Goal: Information Seeking & Learning: Check status

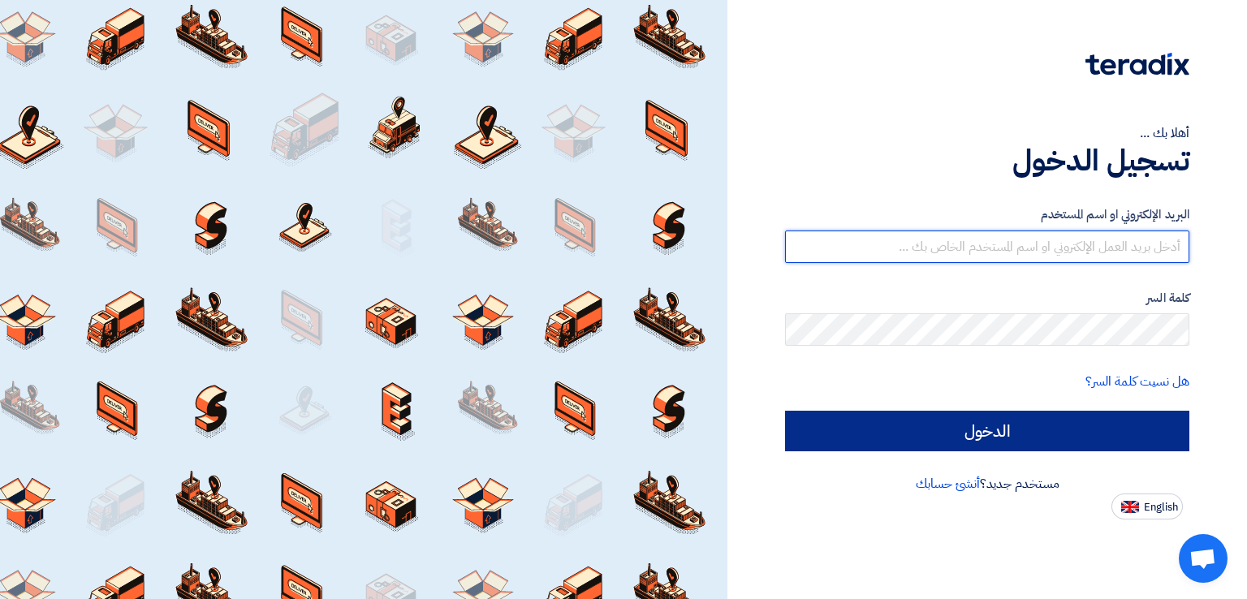
type input "italyaco2030@gmail.com"
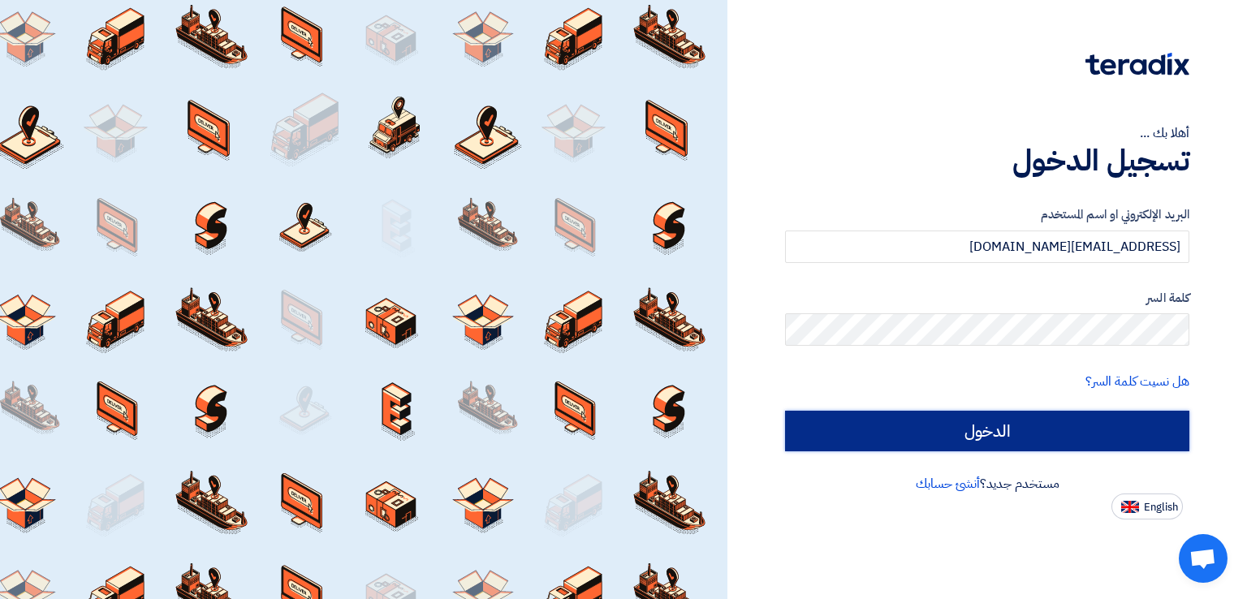
click at [972, 419] on input "الدخول" at bounding box center [987, 431] width 404 height 41
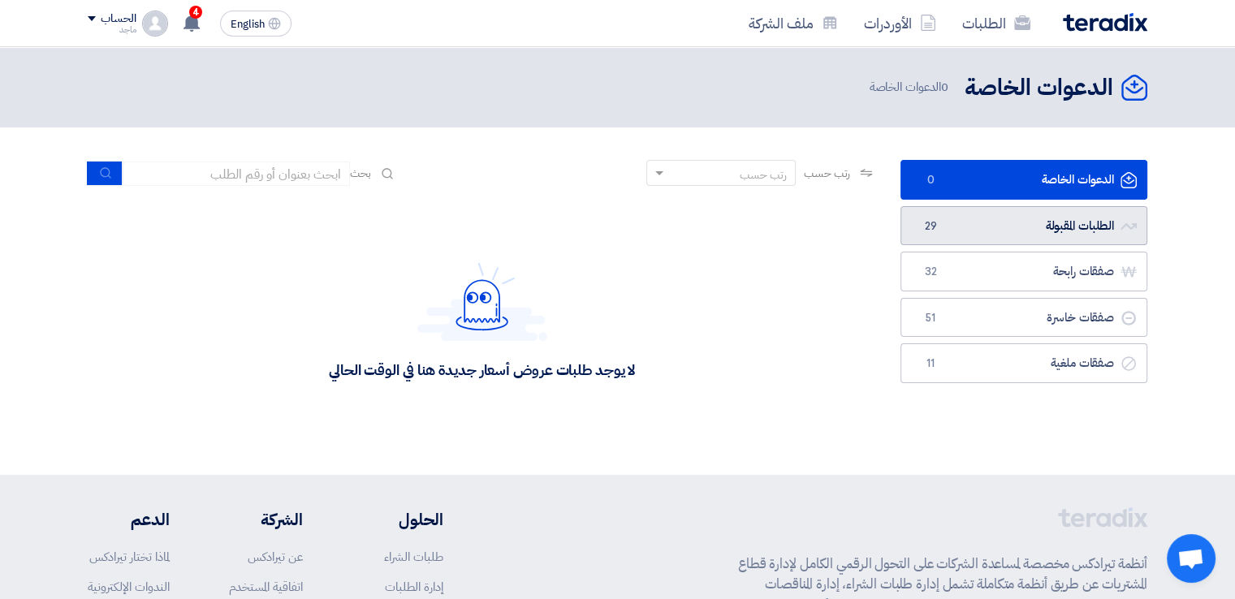
click at [916, 218] on link "الطلبات المقبولة الطلبات المقبولة 29" at bounding box center [1023, 226] width 247 height 40
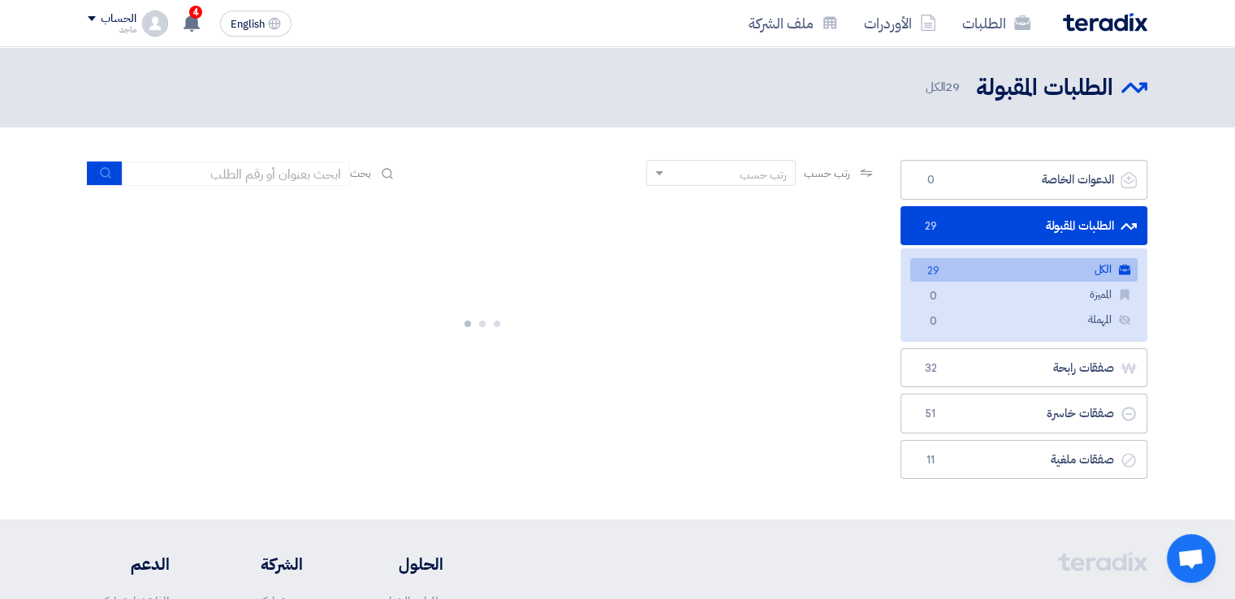
click at [943, 226] on link "الطلبات المقبولة الطلبات المقبولة 29" at bounding box center [1023, 226] width 247 height 40
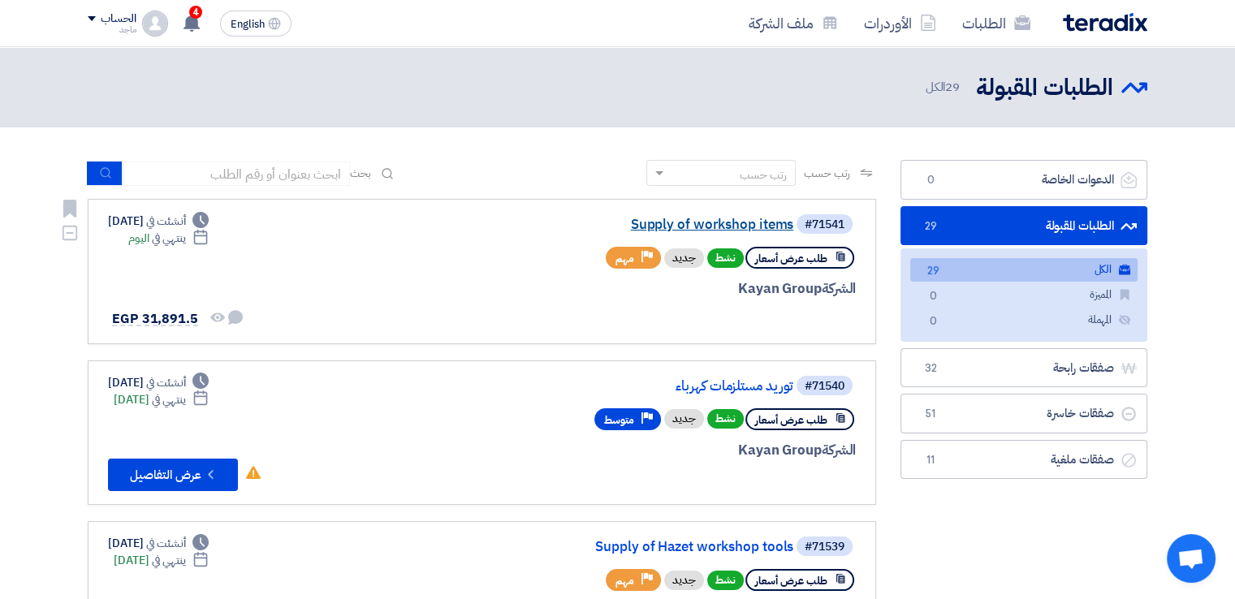
click at [705, 220] on link "Supply of workshop items" at bounding box center [630, 225] width 325 height 15
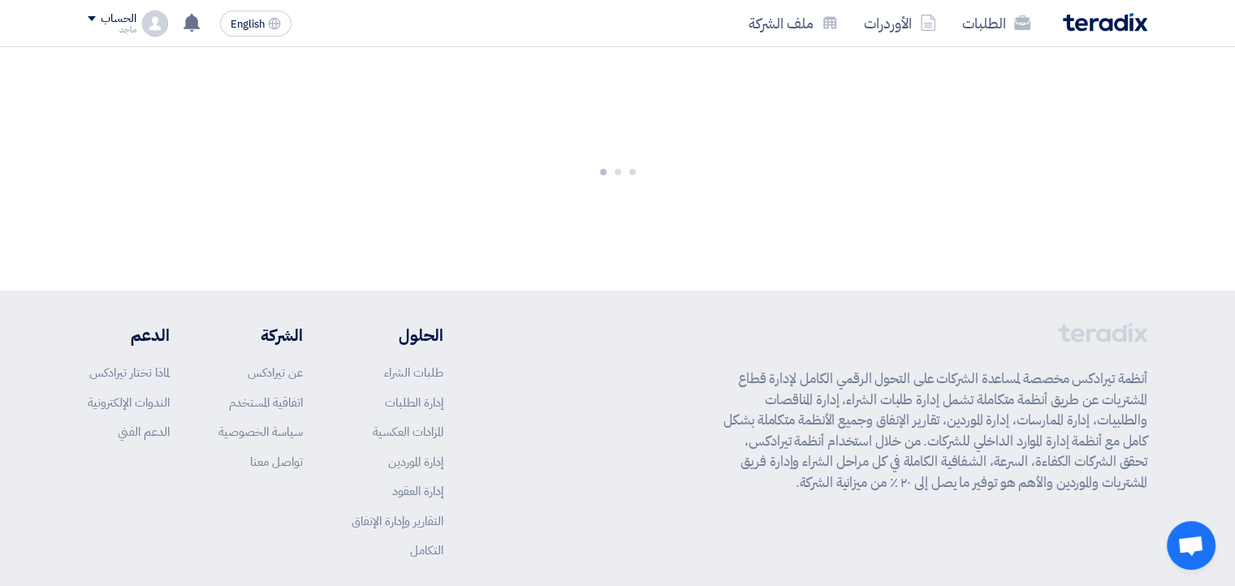
click at [705, 220] on div at bounding box center [617, 168] width 1235 height 243
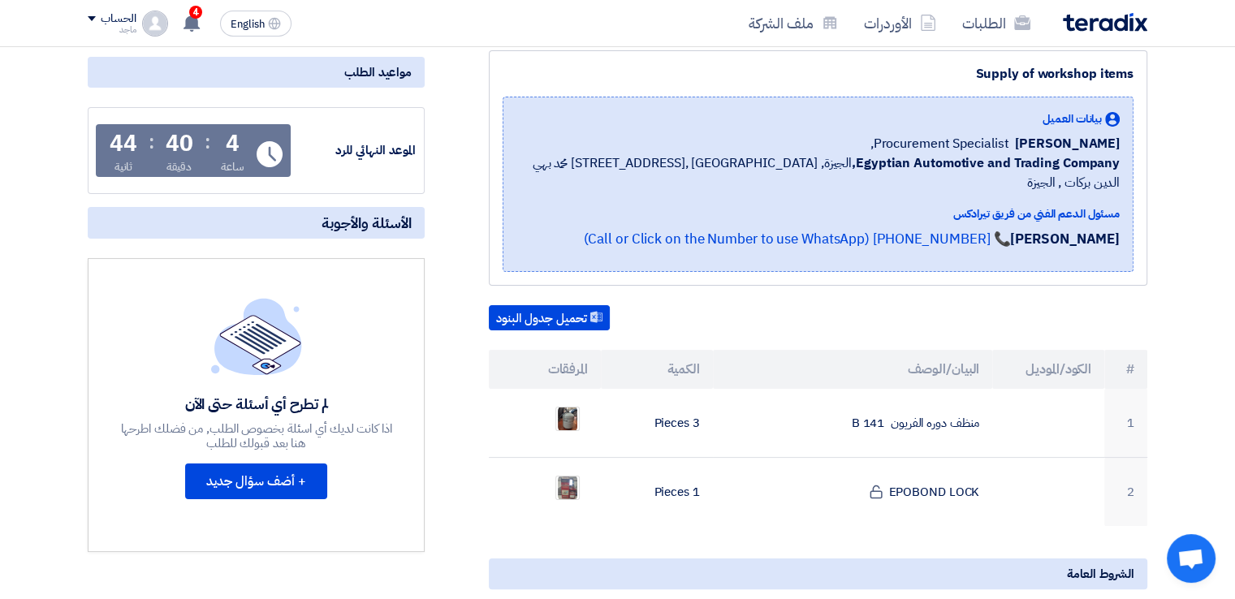
scroll to position [200, 0]
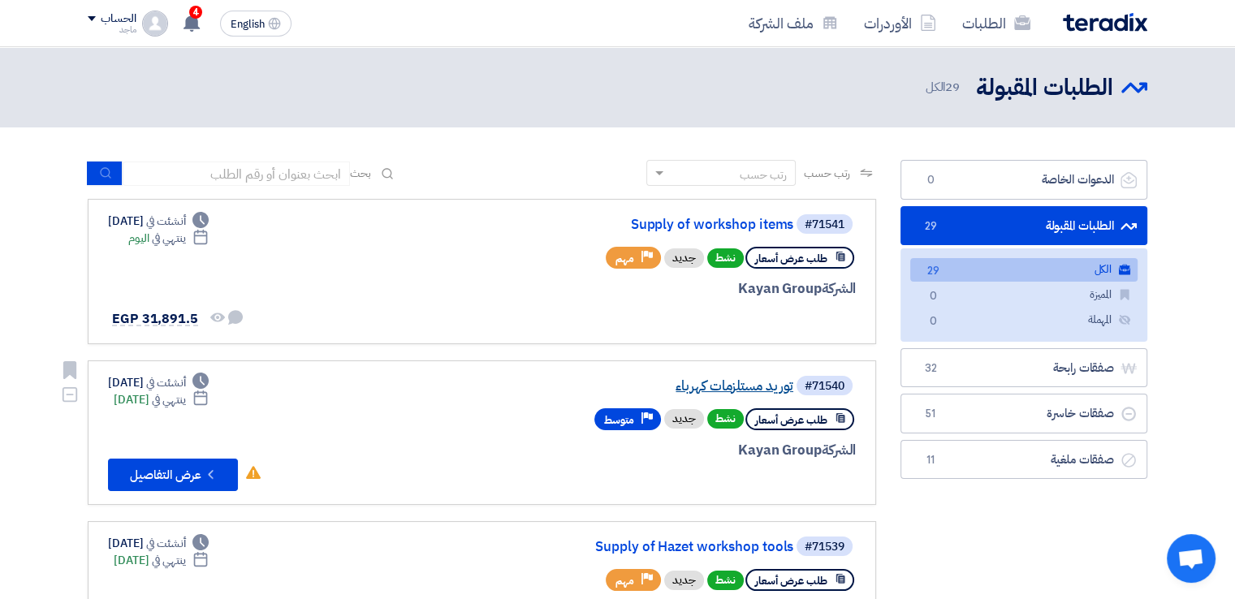
click at [713, 385] on link "توريد مستلزمات كهرباء" at bounding box center [630, 386] width 325 height 15
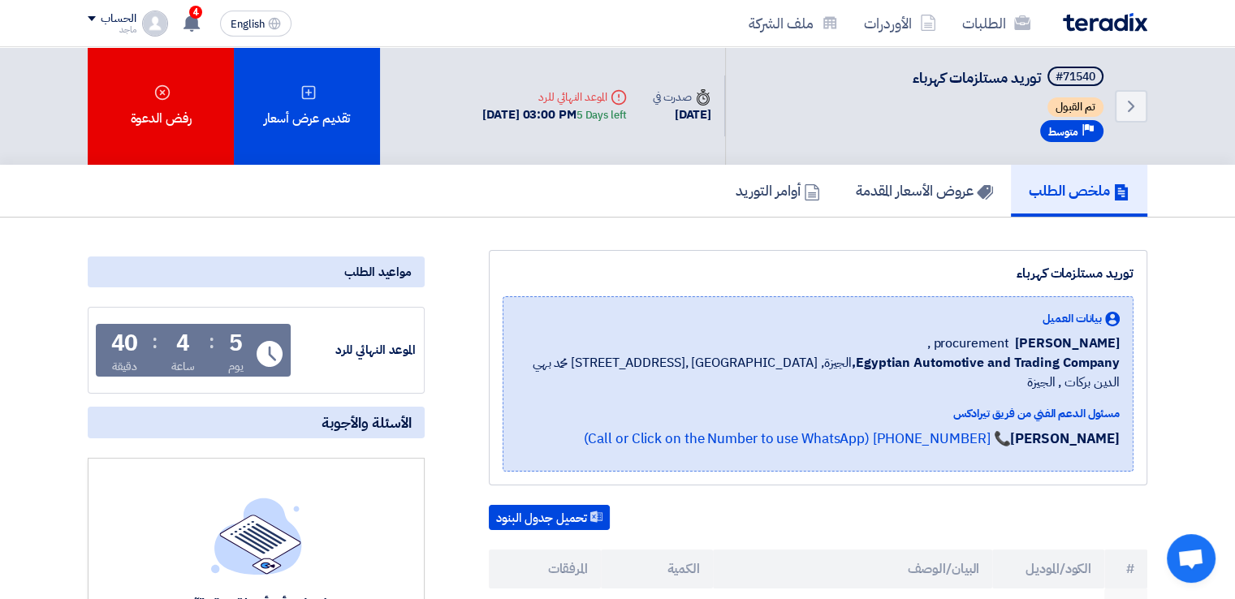
drag, startPoint x: 569, startPoint y: 224, endPoint x: 375, endPoint y: 283, distance: 202.8
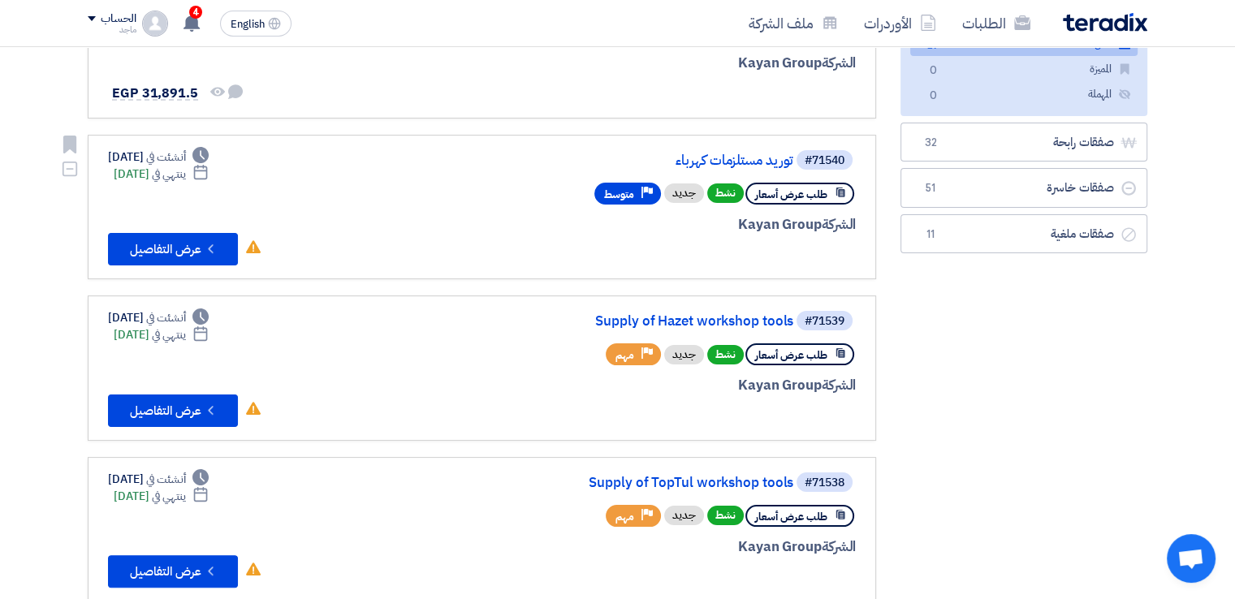
scroll to position [226, 0]
click at [620, 347] on span "مهم" at bounding box center [624, 354] width 19 height 15
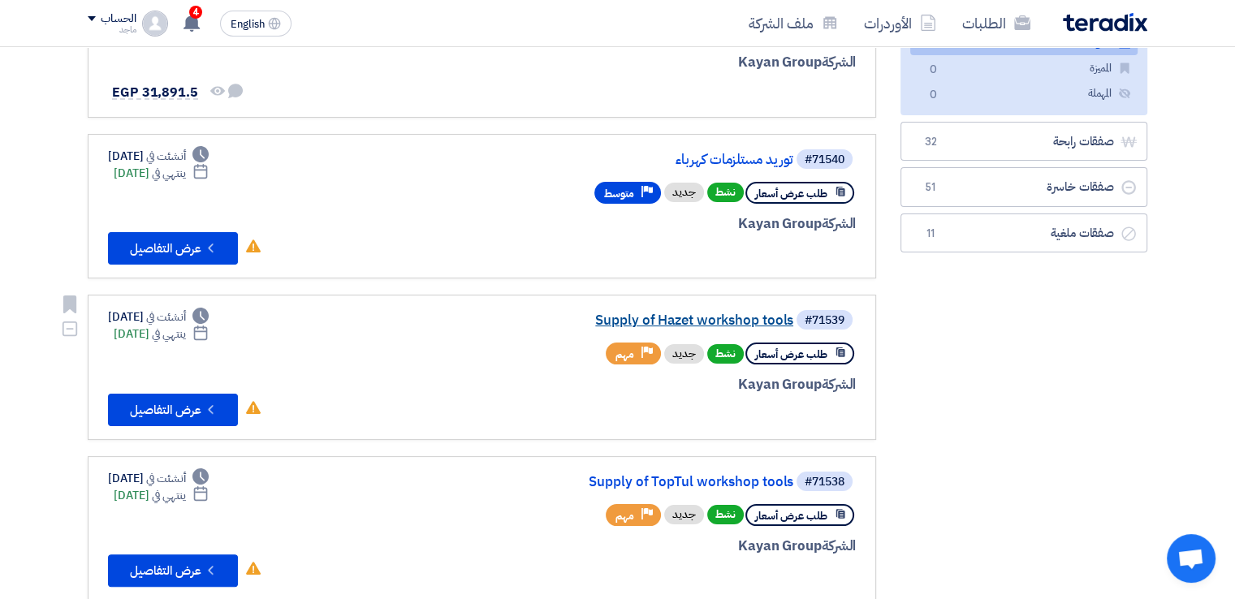
click at [662, 314] on link "Supply of Hazet workshop tools" at bounding box center [630, 320] width 325 height 15
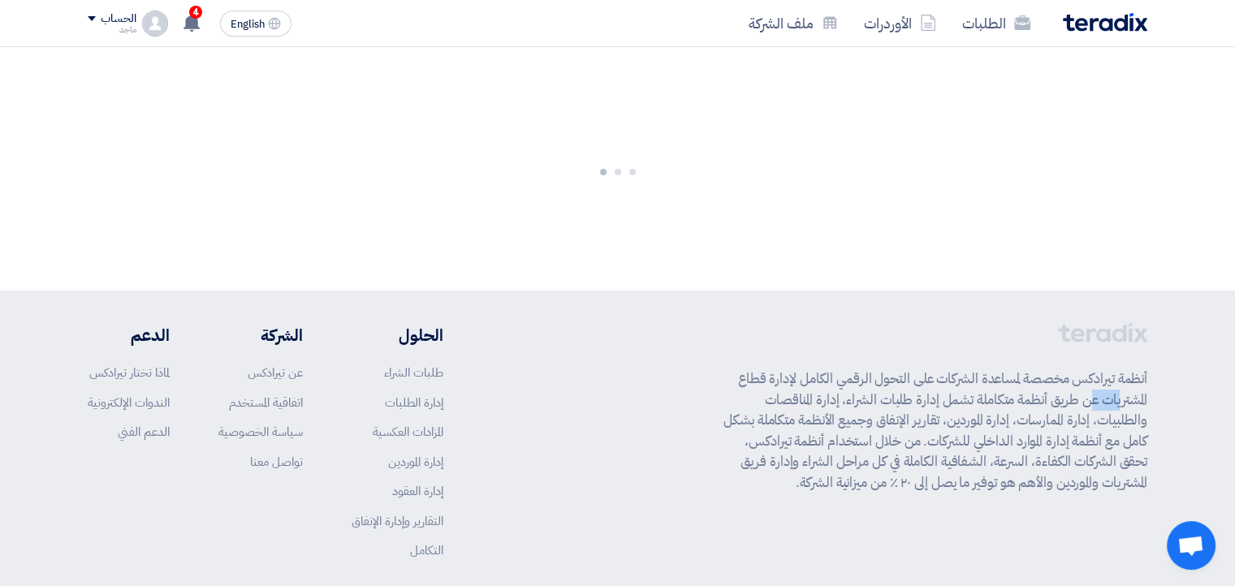
click at [662, 314] on footer "أنظمة تيرادكس مخصصة لمساعدة الشركات على التحول الرقمي الكامل لإدارة قطاع المشتر…" at bounding box center [617, 477] width 1235 height 373
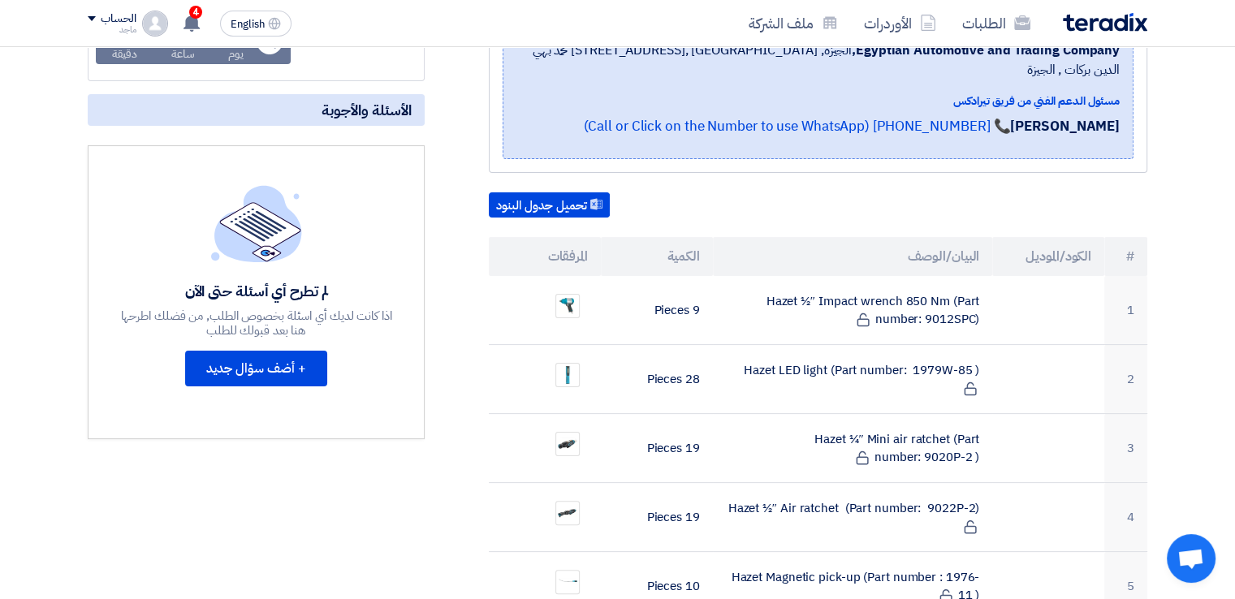
scroll to position [318, 0]
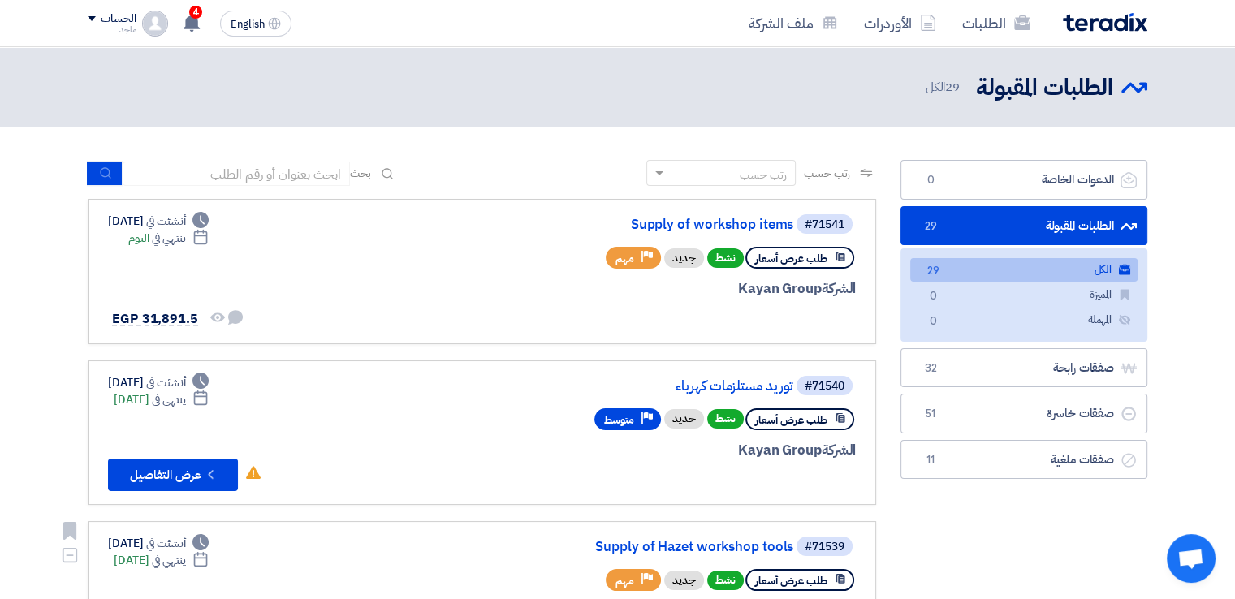
click at [644, 580] on icon "Priority" at bounding box center [646, 578] width 11 height 11
click at [644, 580] on use at bounding box center [646, 578] width 11 height 11
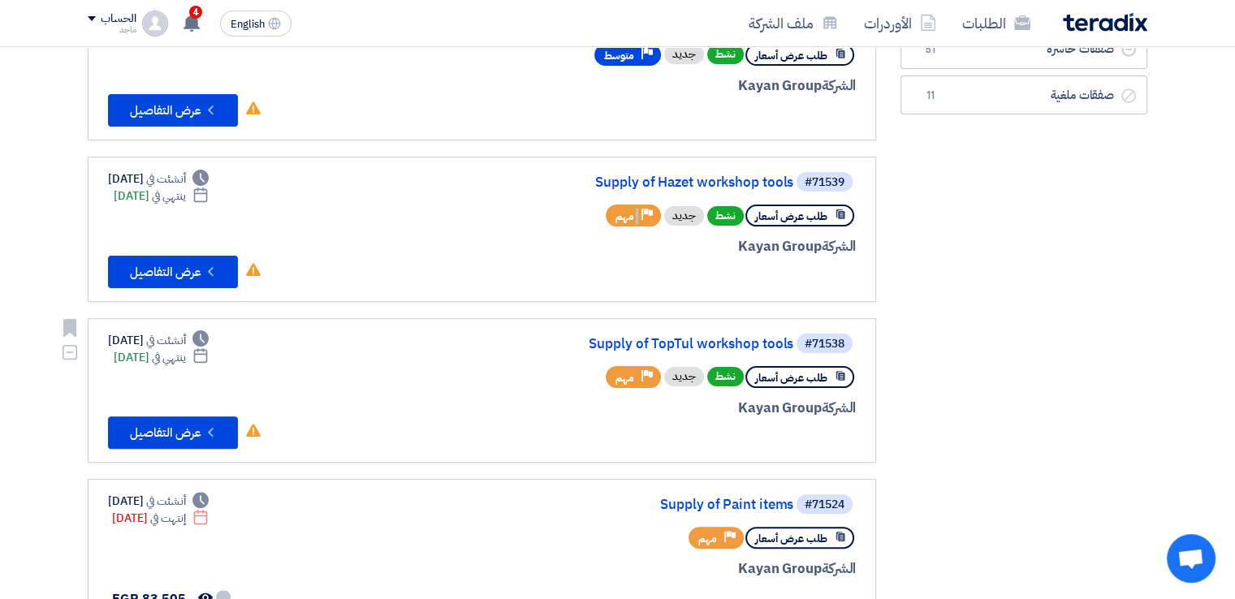
scroll to position [408, 0]
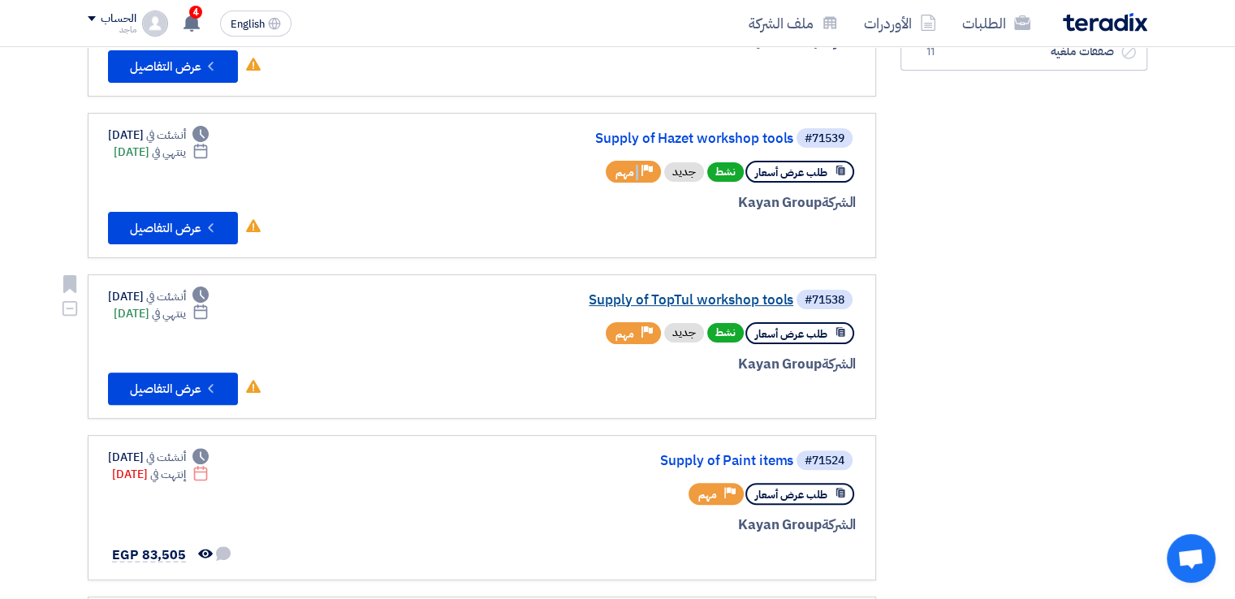
click at [740, 300] on link "Supply of TopTul workshop tools" at bounding box center [630, 300] width 325 height 15
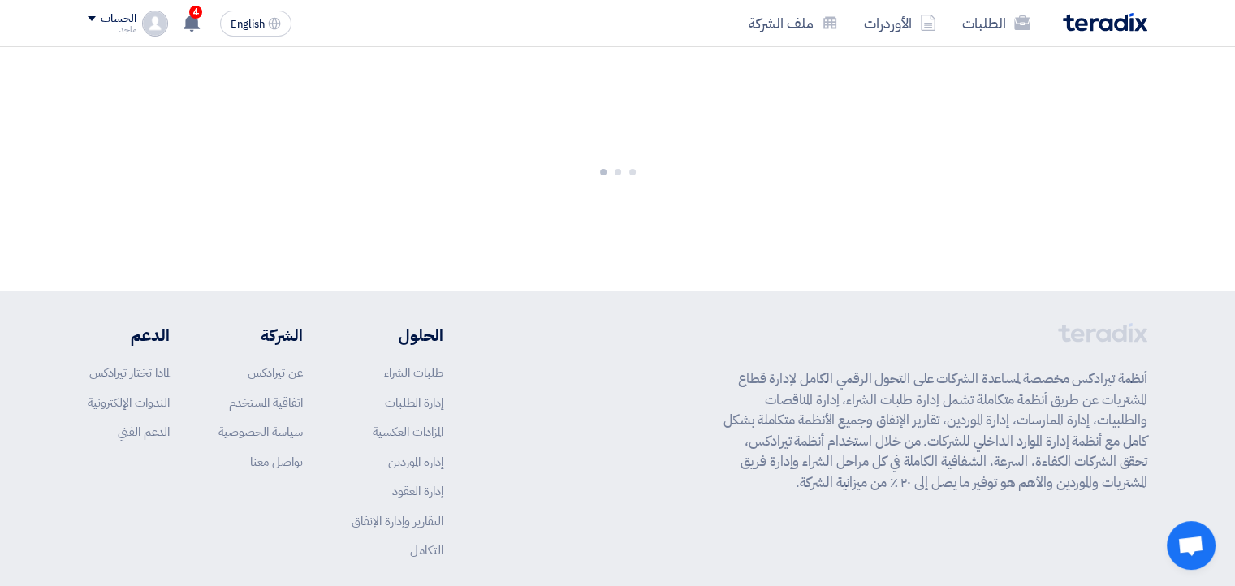
click at [740, 300] on footer "أنظمة تيرادكس مخصصة لمساعدة الشركات على التحول الرقمي الكامل لإدارة قطاع المشتر…" at bounding box center [617, 477] width 1235 height 373
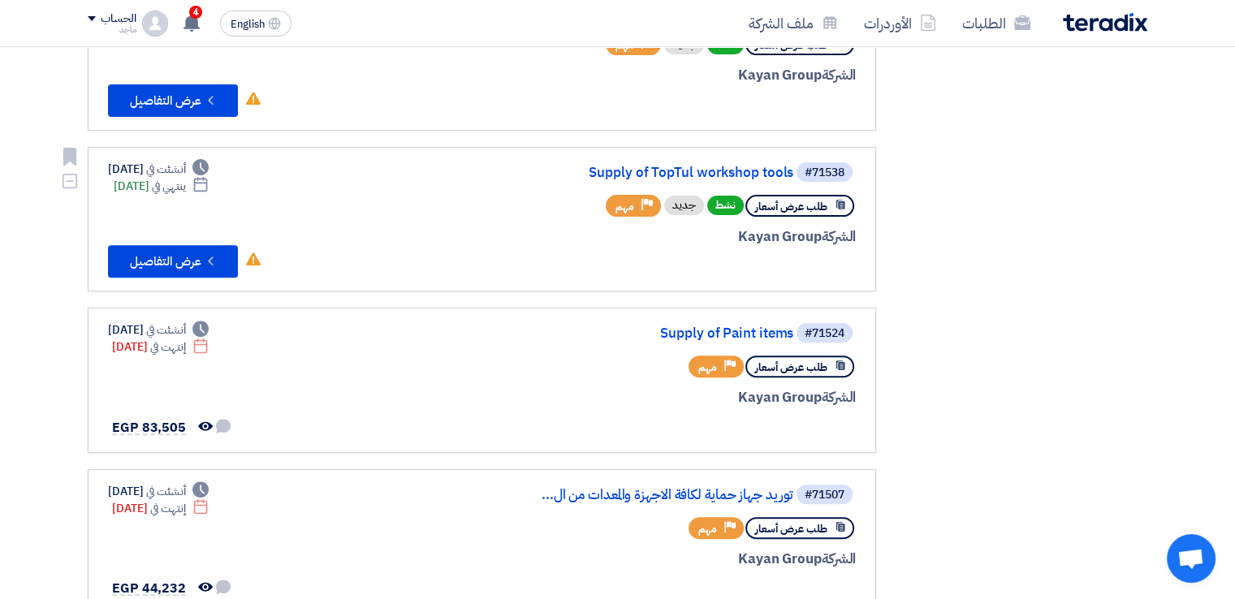
scroll to position [541, 0]
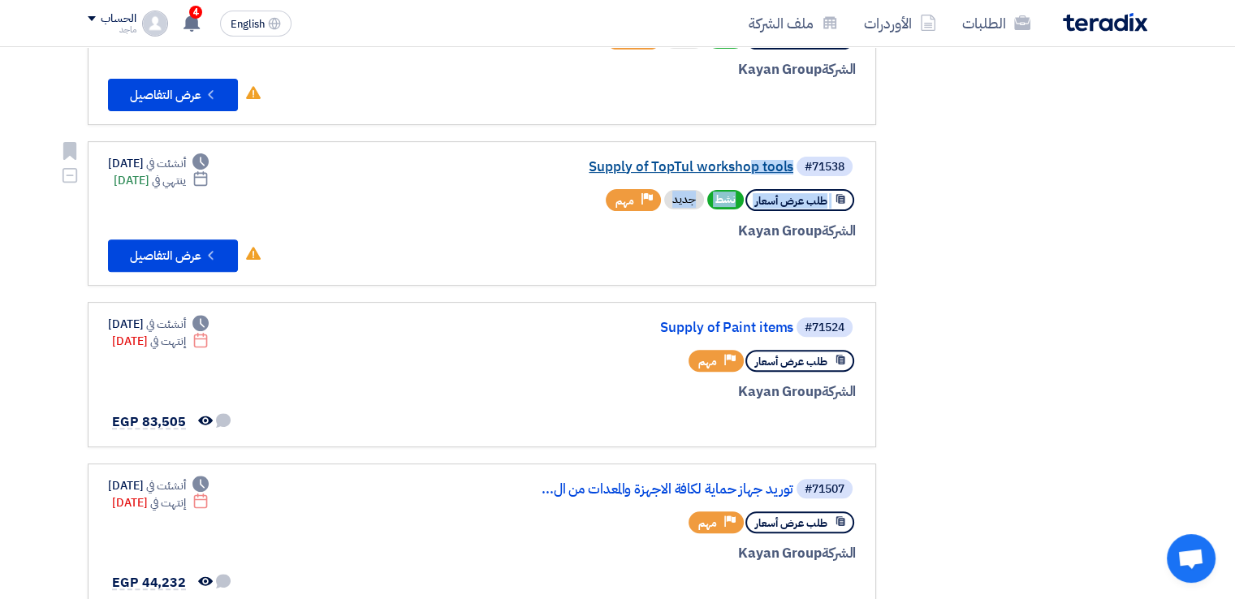
drag, startPoint x: 669, startPoint y: 177, endPoint x: 675, endPoint y: 163, distance: 15.2
click at [675, 163] on div "#71538 Supply of TopTul workshop tools طلب عرض أسعار نشط جديد Priority مهم الشر…" at bounding box center [660, 214] width 390 height 118
click at [675, 163] on link "Supply of TopTul workshop tools" at bounding box center [630, 167] width 325 height 15
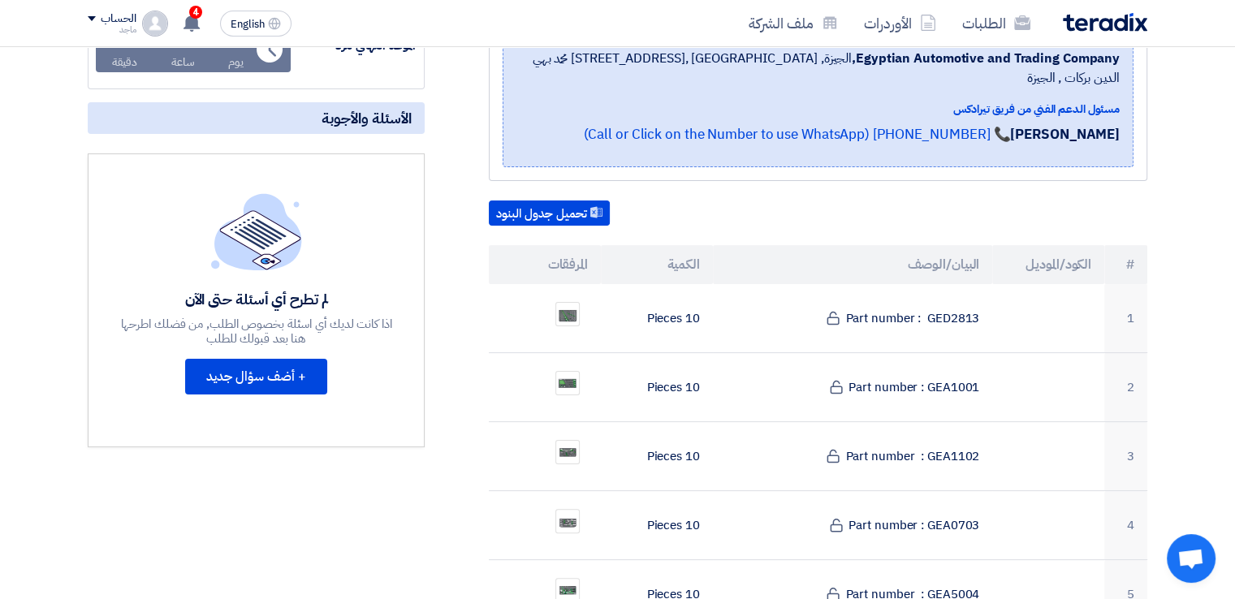
scroll to position [317, 0]
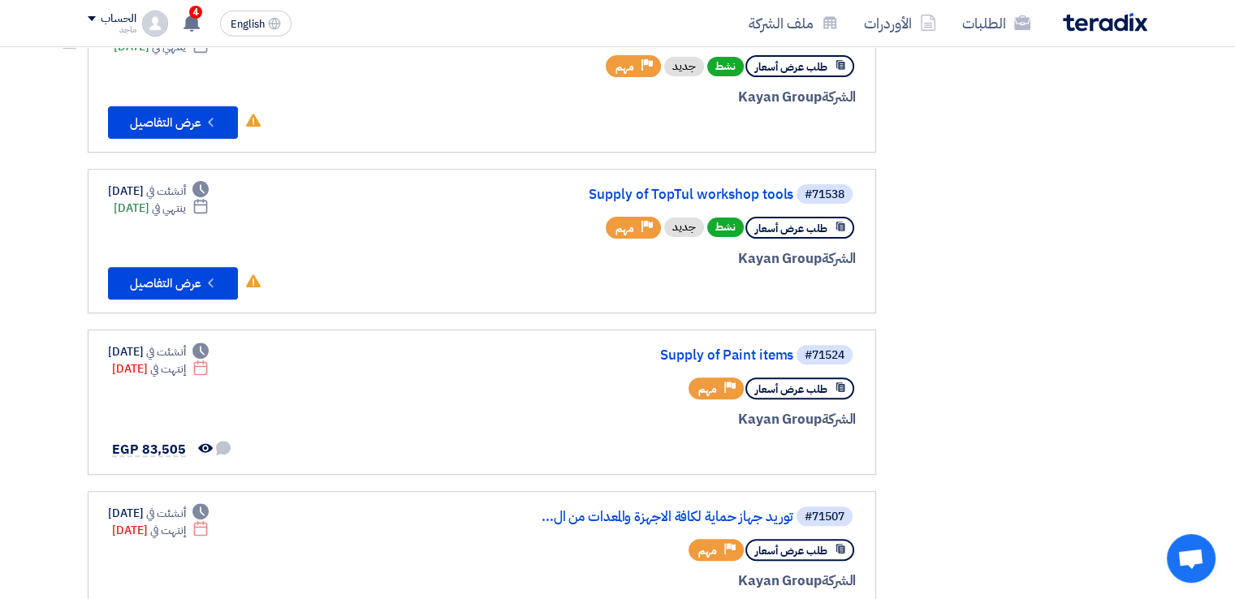
scroll to position [545, 0]
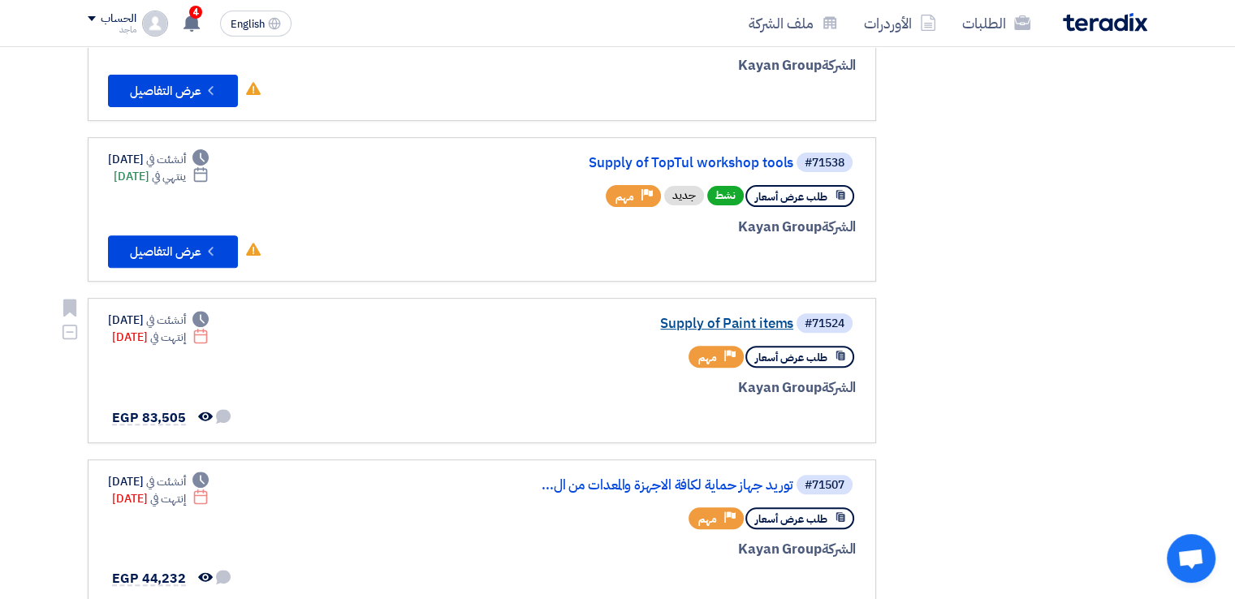
click at [688, 317] on link "Supply of Paint items" at bounding box center [630, 324] width 325 height 15
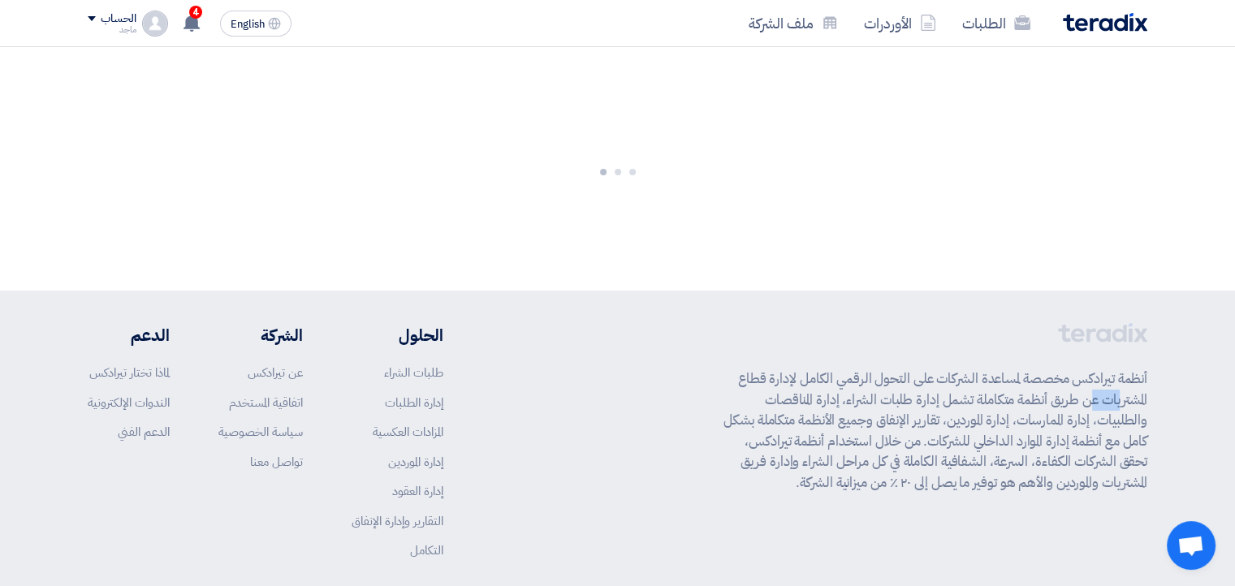
click at [688, 317] on footer "أنظمة تيرادكس مخصصة لمساعدة الشركات على التحول الرقمي الكامل لإدارة قطاع المشتر…" at bounding box center [617, 477] width 1235 height 373
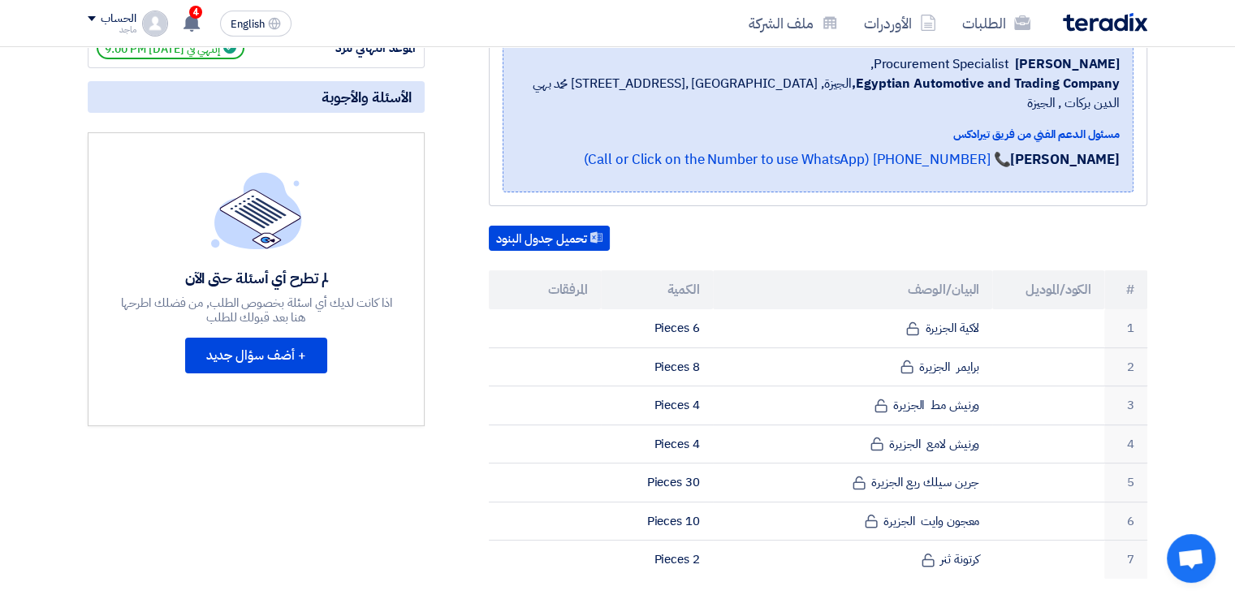
scroll to position [294, 0]
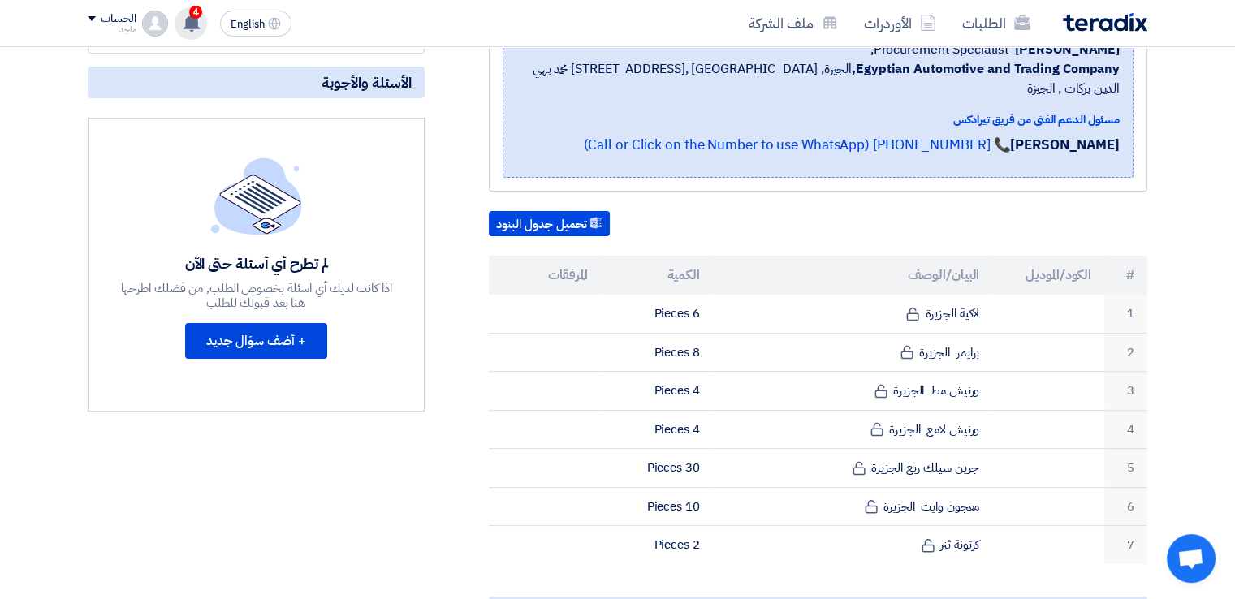
click at [201, 14] on span "4" at bounding box center [195, 12] width 13 height 13
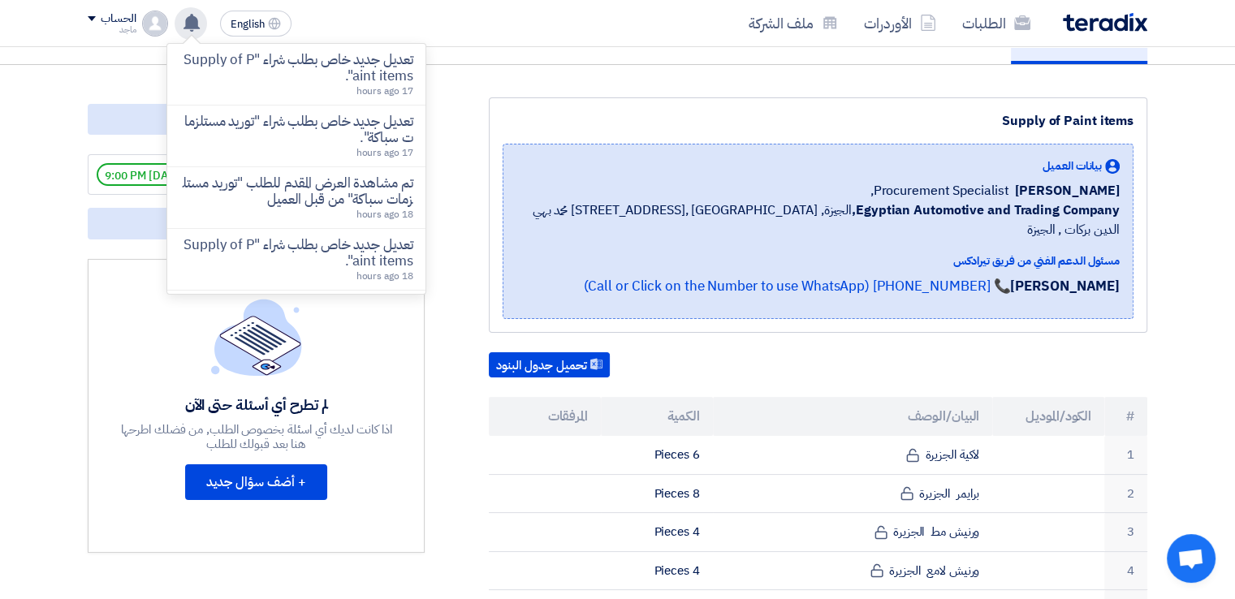
scroll to position [0, 0]
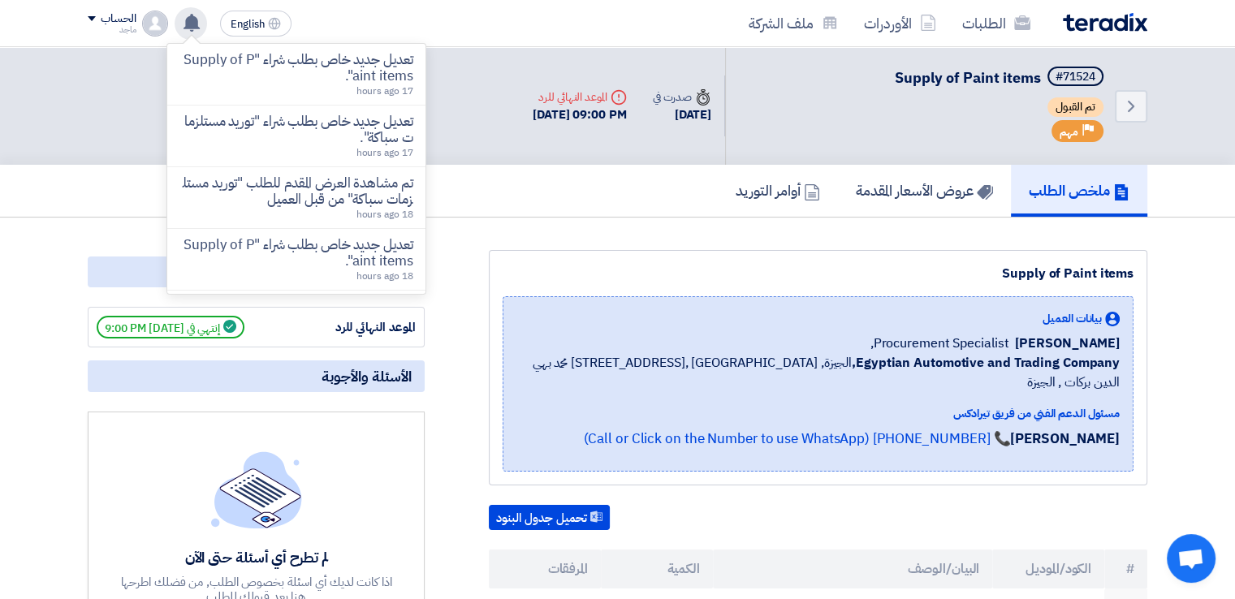
click at [201, 14] on div "تعديل جديد خاص بطلب شراء "Supply of Paint items". 17 hours ago تعديل جديد خاص ب…" at bounding box center [191, 23] width 32 height 32
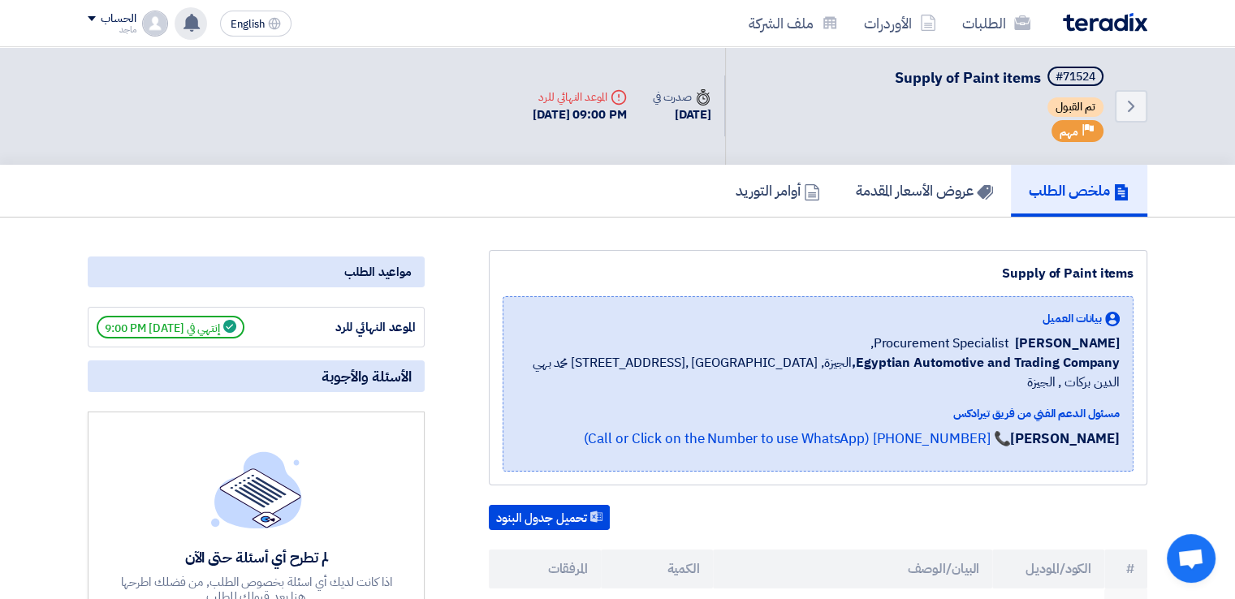
click at [417, 69] on div "Back #71524 Supply of Paint items تم القبول Priority مهم Time صدرت في 22 Sep, 2…" at bounding box center [617, 106] width 1059 height 118
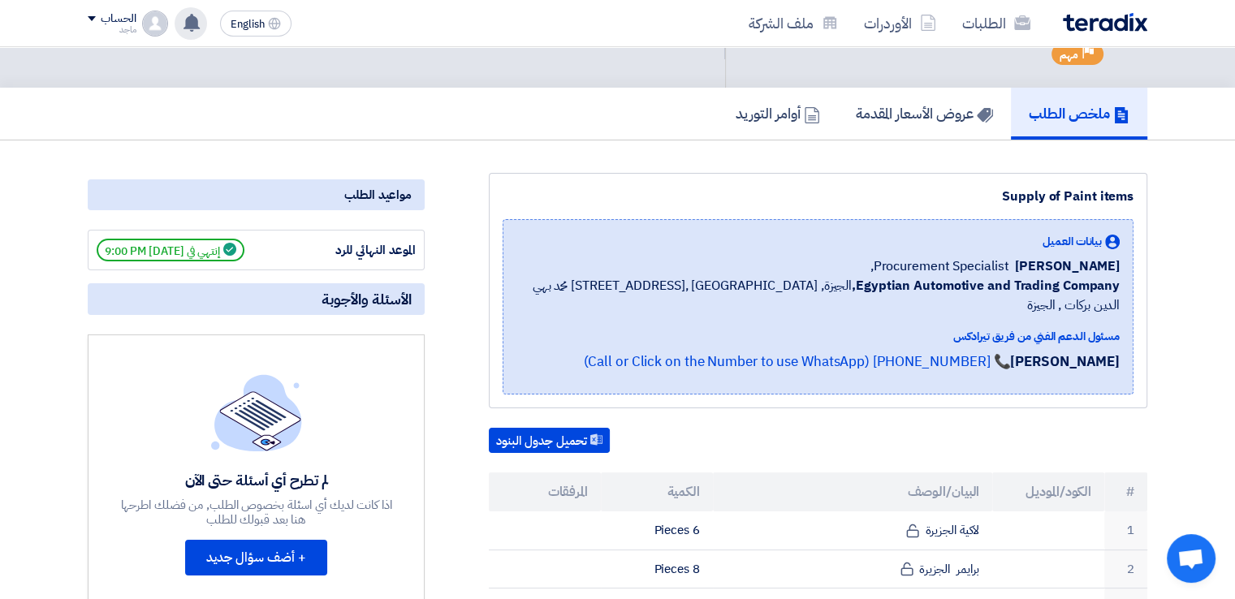
scroll to position [83, 0]
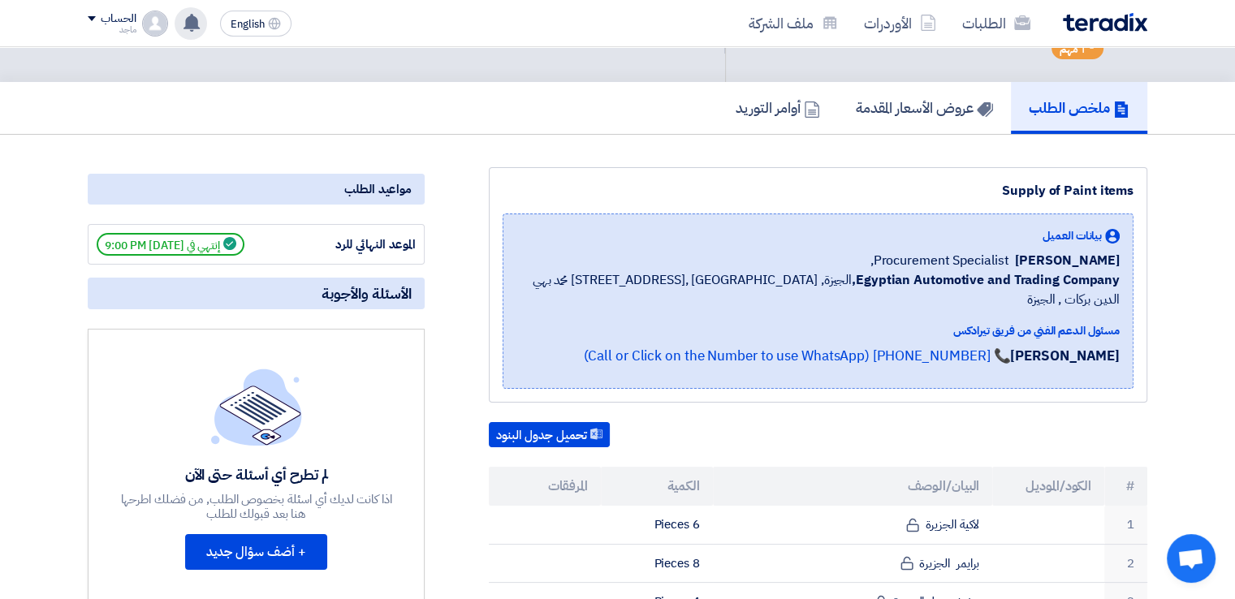
click at [278, 62] on div "Back #71524 Supply of Paint items تم القبول Priority مهم Time صدرت في 22 Sep, 2…" at bounding box center [617, 23] width 1059 height 118
click at [884, 112] on h5 "عروض الأسعار المقدمة" at bounding box center [923, 107] width 137 height 19
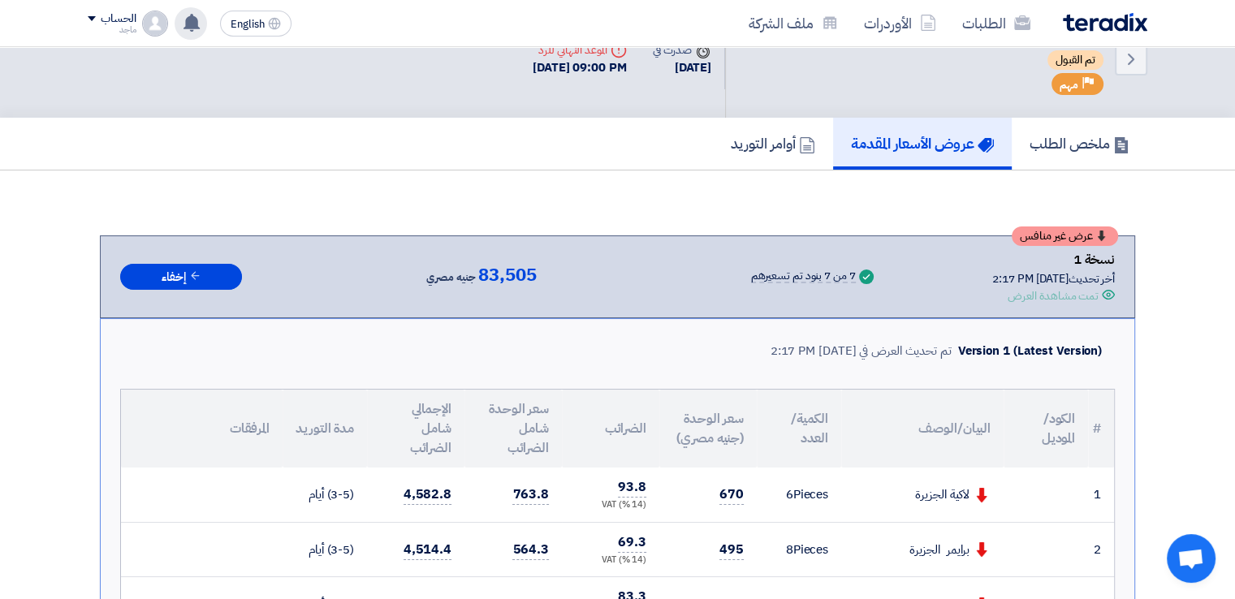
scroll to position [46, 0]
click at [1011, 81] on div "#71524 Supply of Paint items تم القبول Priority مهم" at bounding box center [1000, 59] width 212 height 79
click at [745, 149] on h5 "أوامر التوريد" at bounding box center [772, 144] width 84 height 19
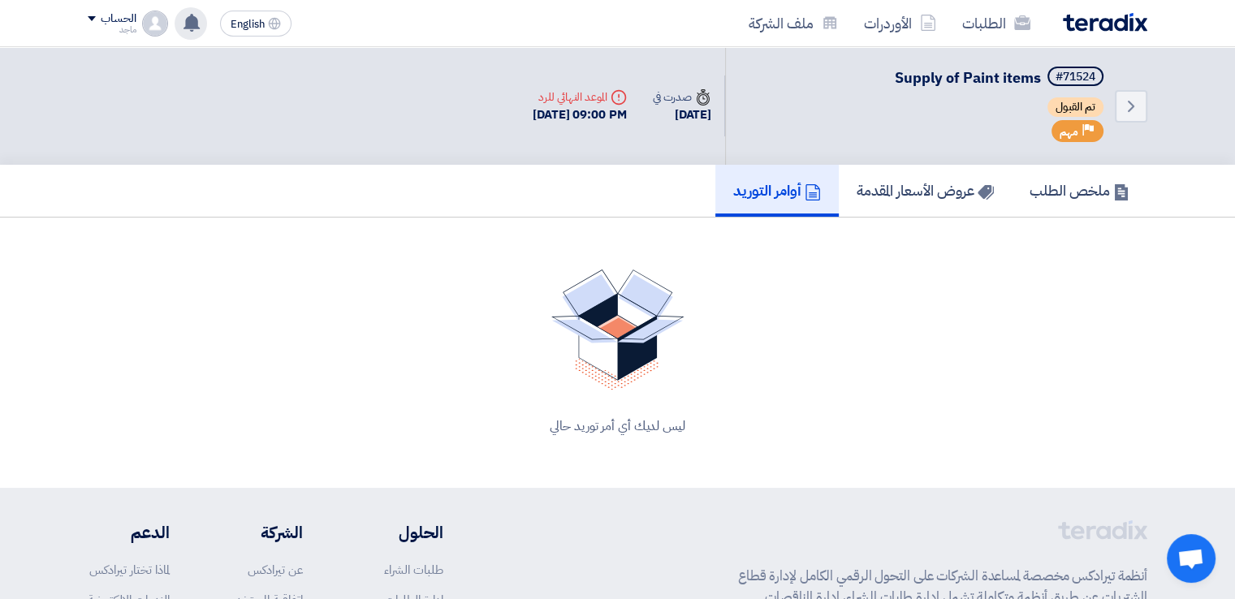
click at [744, 187] on h5 "أوامر التوريد" at bounding box center [777, 190] width 88 height 19
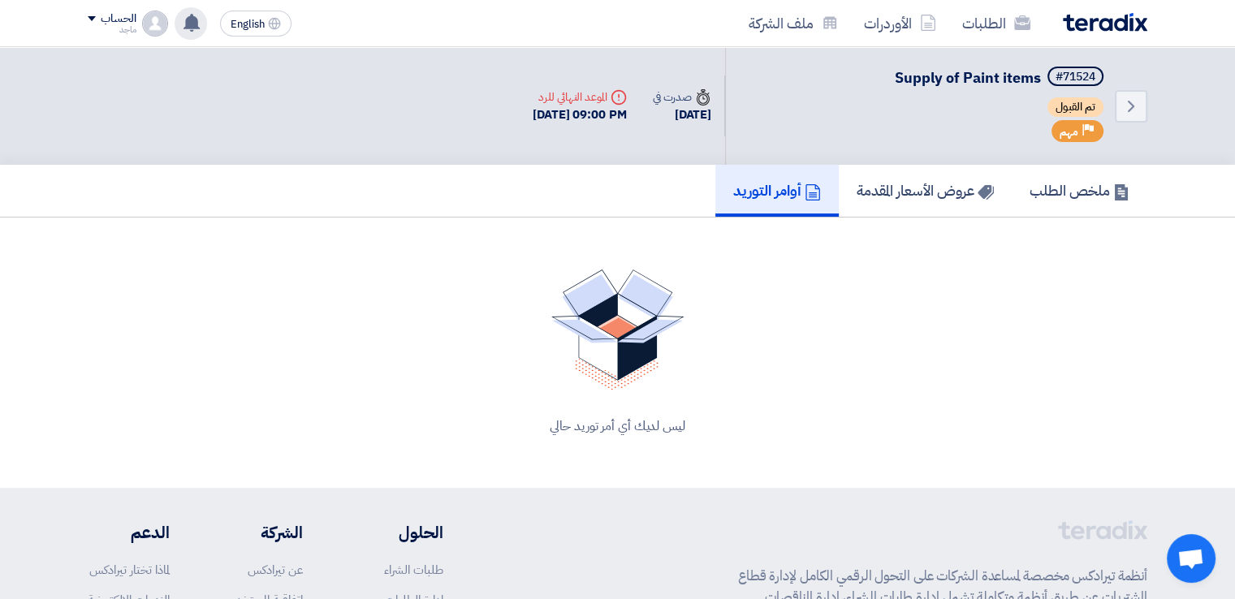
click at [744, 187] on h5 "أوامر التوريد" at bounding box center [777, 190] width 88 height 19
click at [744, 172] on link "أوامر التوريد" at bounding box center [776, 191] width 123 height 52
click at [748, 187] on h5 "أوامر التوريد" at bounding box center [777, 190] width 88 height 19
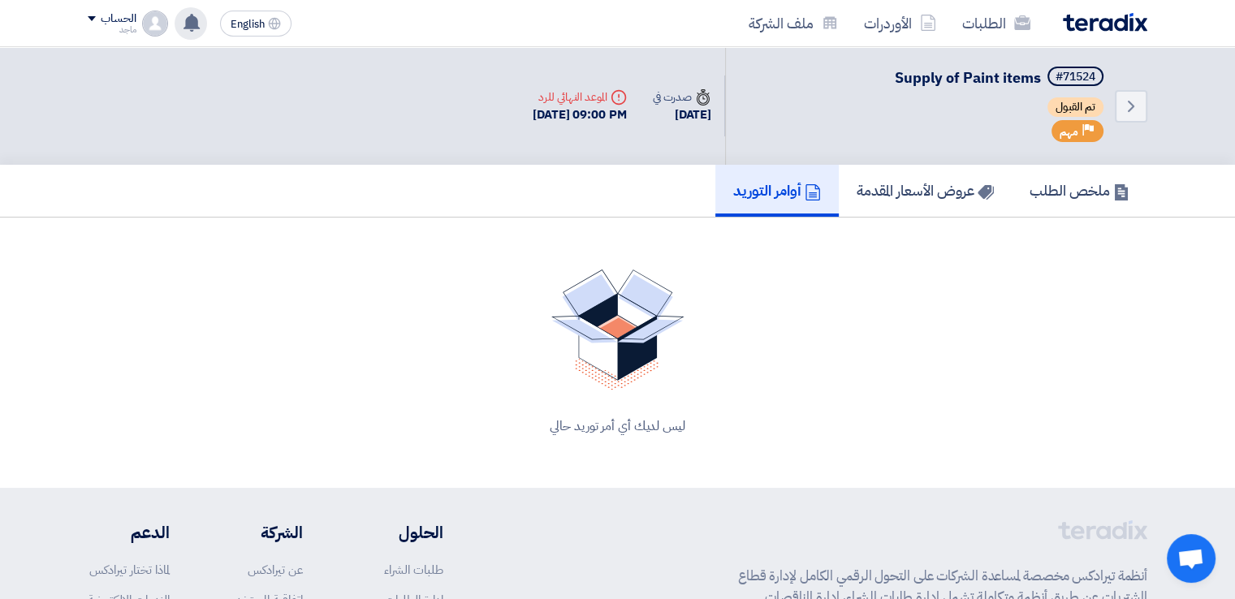
click at [748, 187] on h5 "أوامر التوريد" at bounding box center [777, 190] width 88 height 19
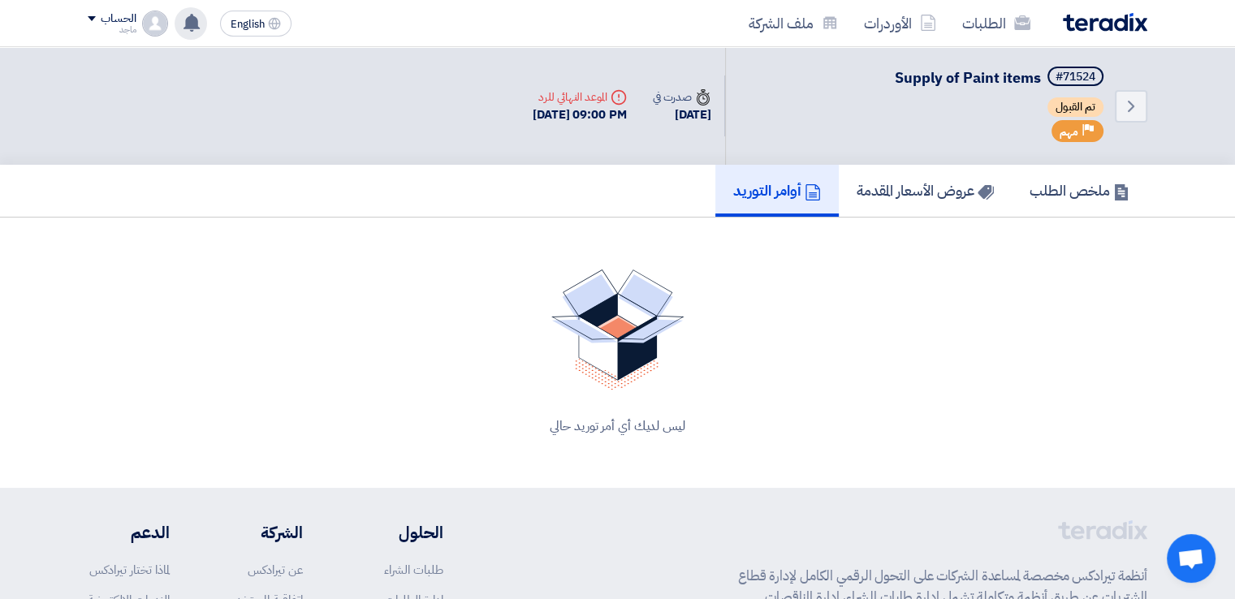
click at [748, 187] on h5 "أوامر التوريد" at bounding box center [777, 190] width 88 height 19
click at [746, 193] on h5 "أوامر التوريد" at bounding box center [777, 190] width 88 height 19
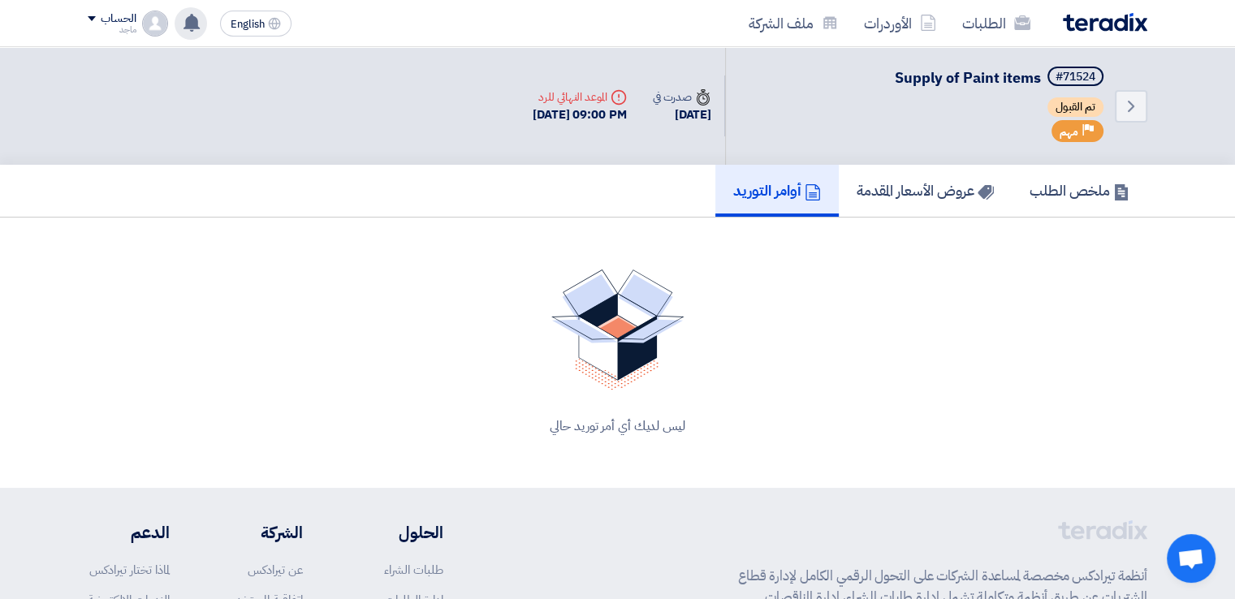
click at [746, 193] on h5 "أوامر التوريد" at bounding box center [777, 190] width 88 height 19
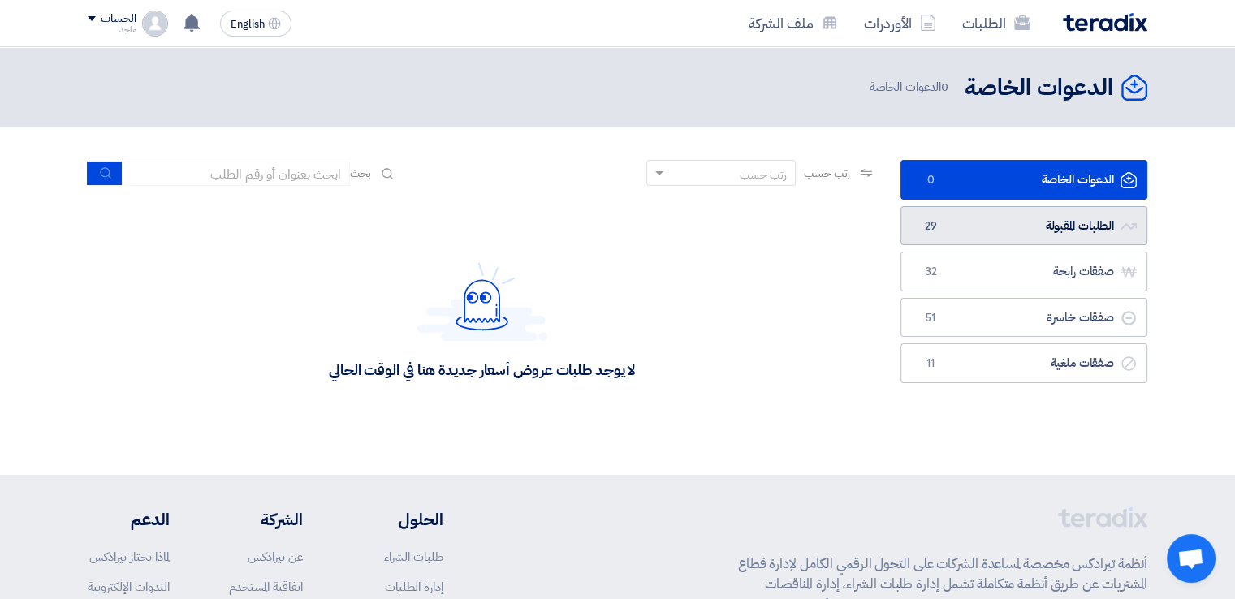
click at [993, 230] on link "الطلبات المقبولة الطلبات المقبولة 29" at bounding box center [1023, 226] width 247 height 40
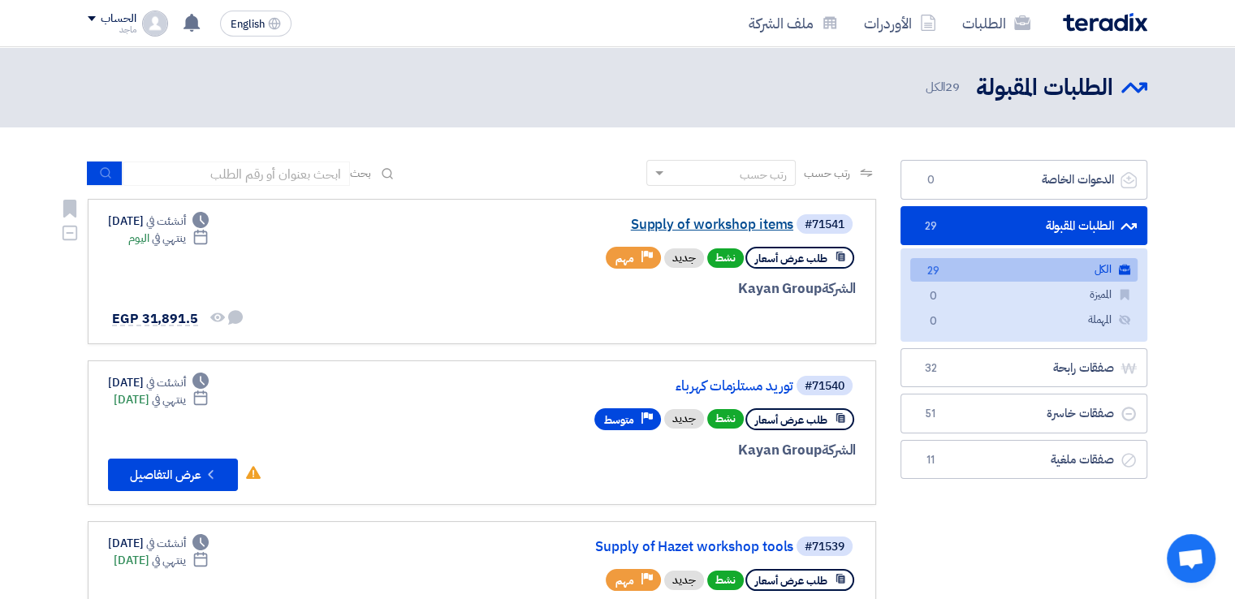
click at [714, 227] on link "Supply of workshop items" at bounding box center [630, 225] width 325 height 15
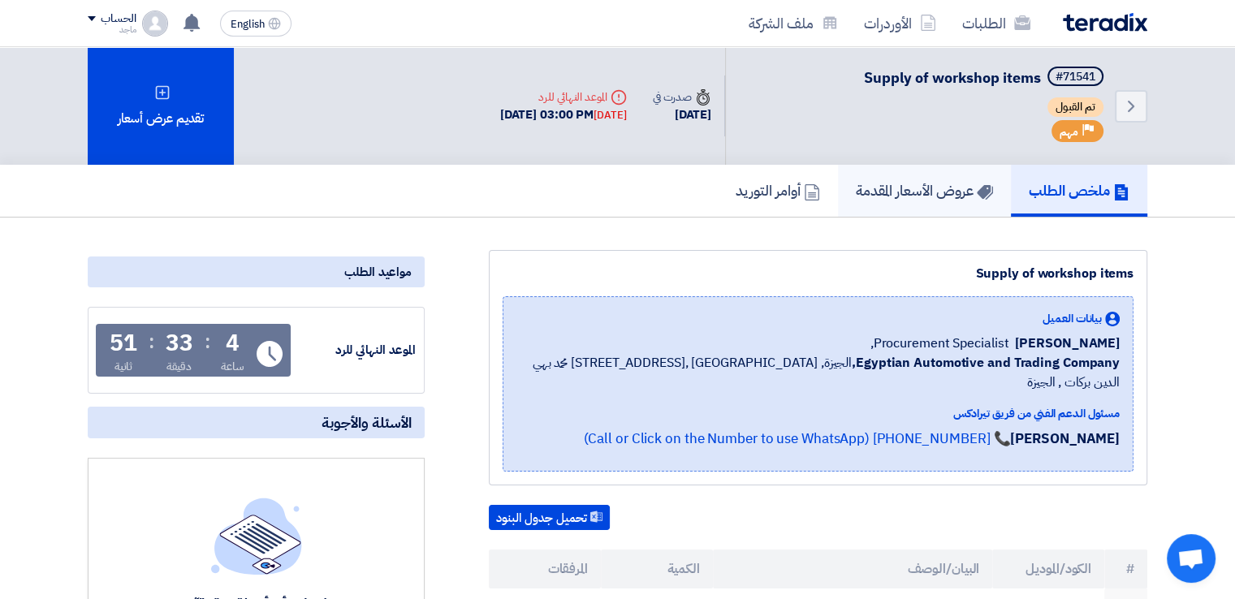
click at [900, 189] on h5 "عروض الأسعار المقدمة" at bounding box center [923, 190] width 137 height 19
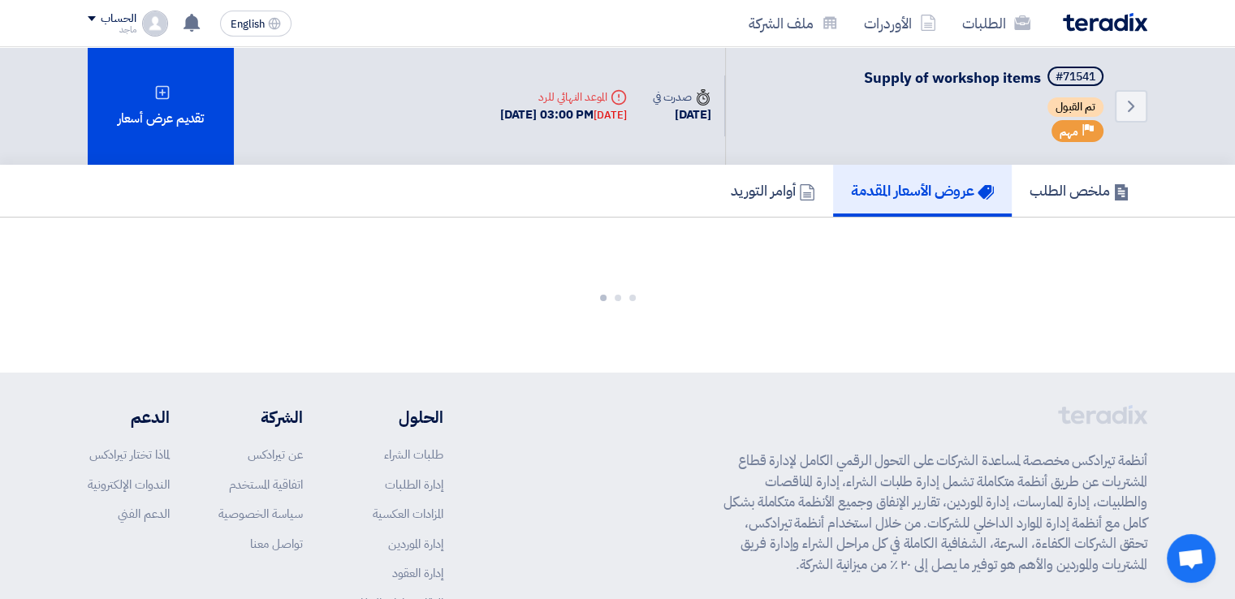
click at [900, 189] on h5 "عروض الأسعار المقدمة" at bounding box center [922, 190] width 143 height 19
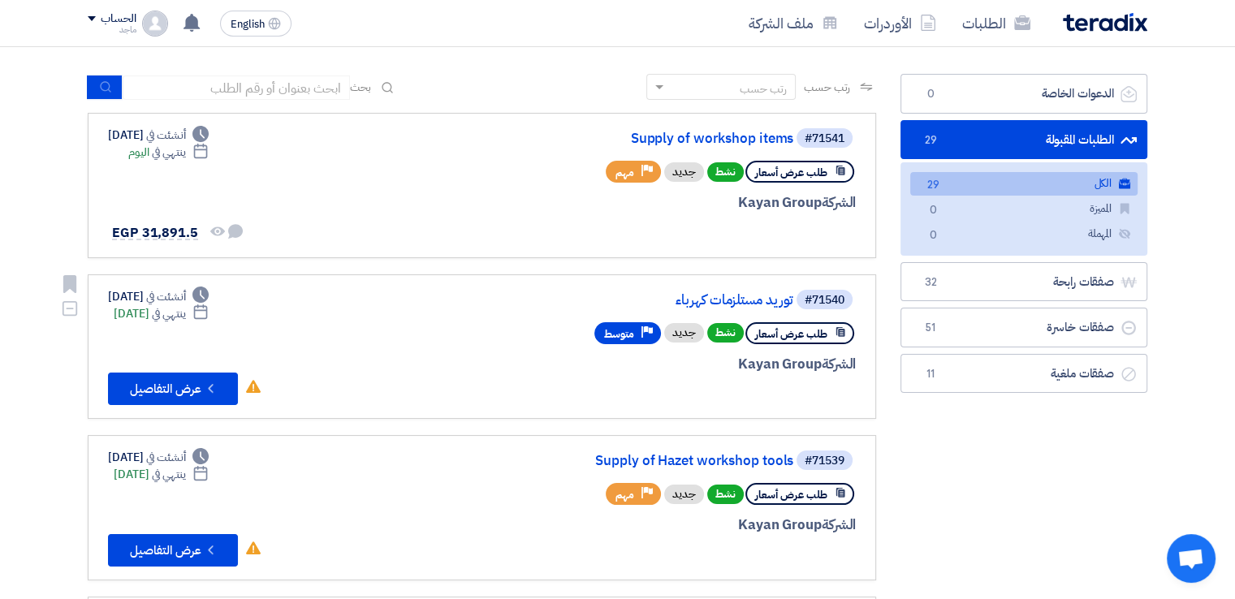
scroll to position [99, 0]
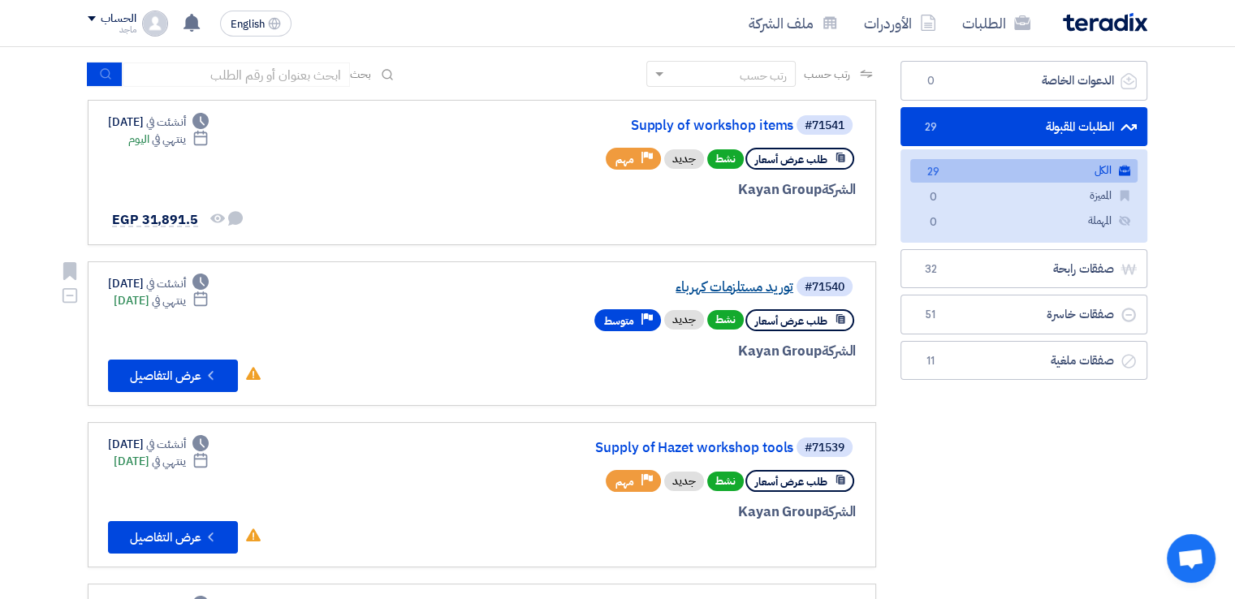
click at [741, 282] on link "توريد مستلزمات كهرباء" at bounding box center [630, 287] width 325 height 15
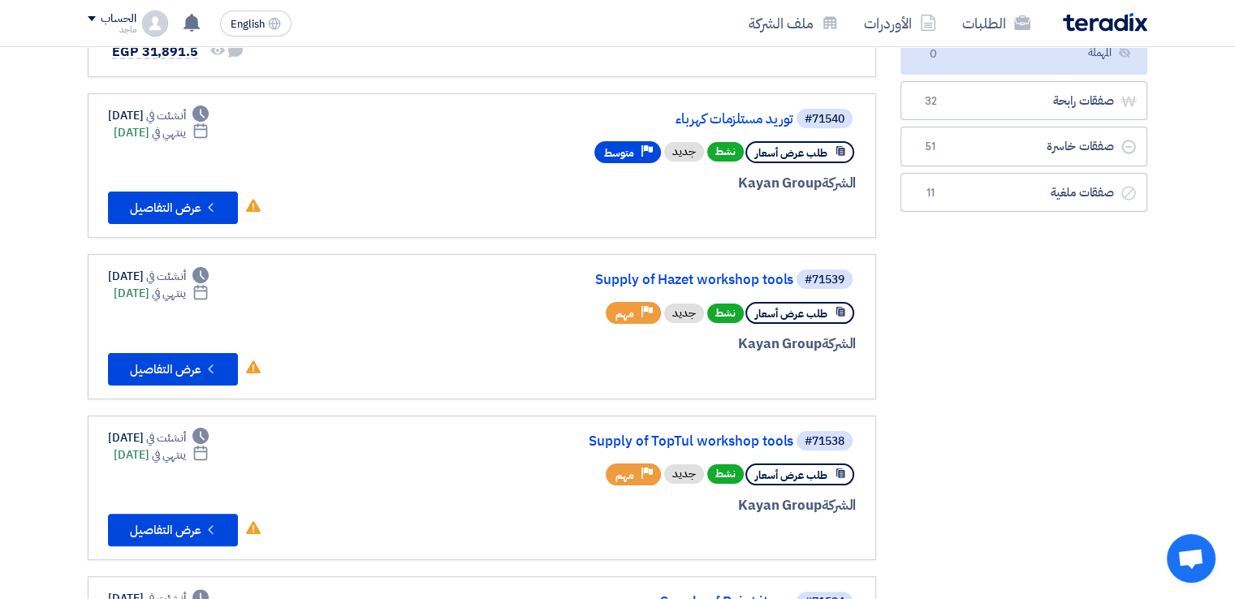
scroll to position [273, 0]
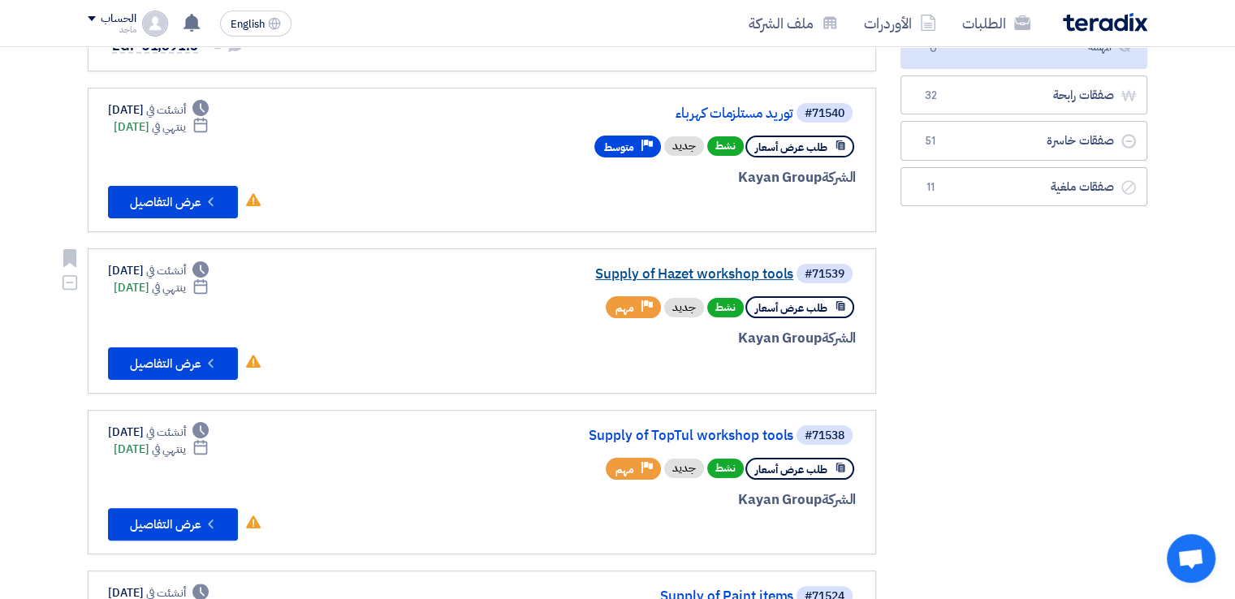
click at [691, 270] on link "Supply of Hazet workshop tools" at bounding box center [630, 274] width 325 height 15
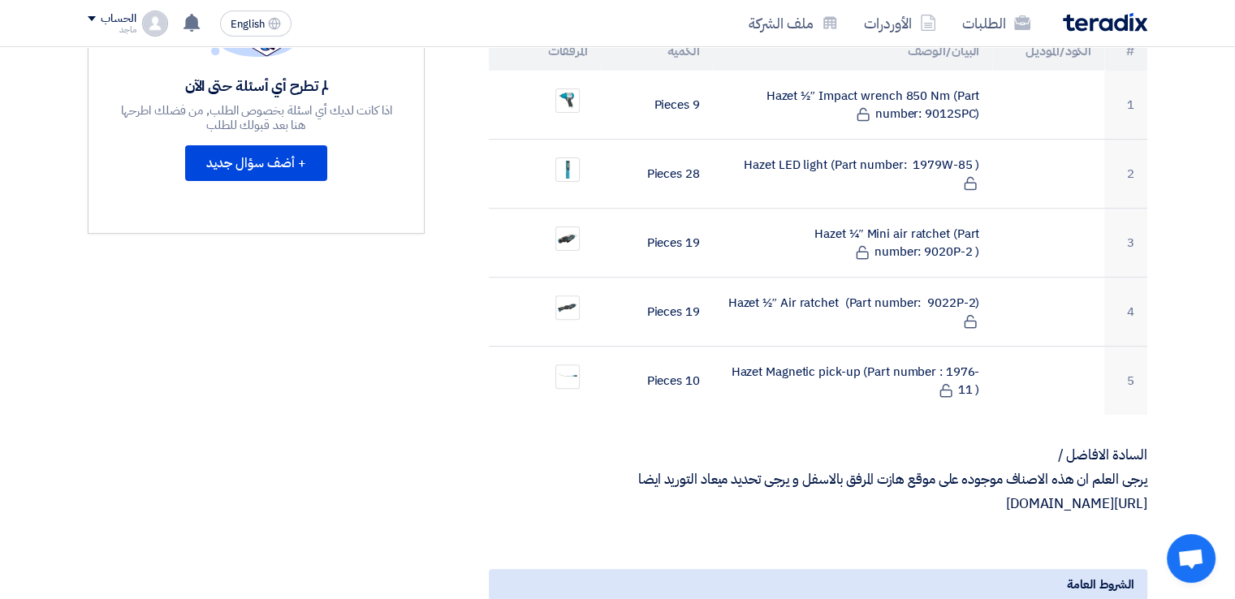
scroll to position [524, 0]
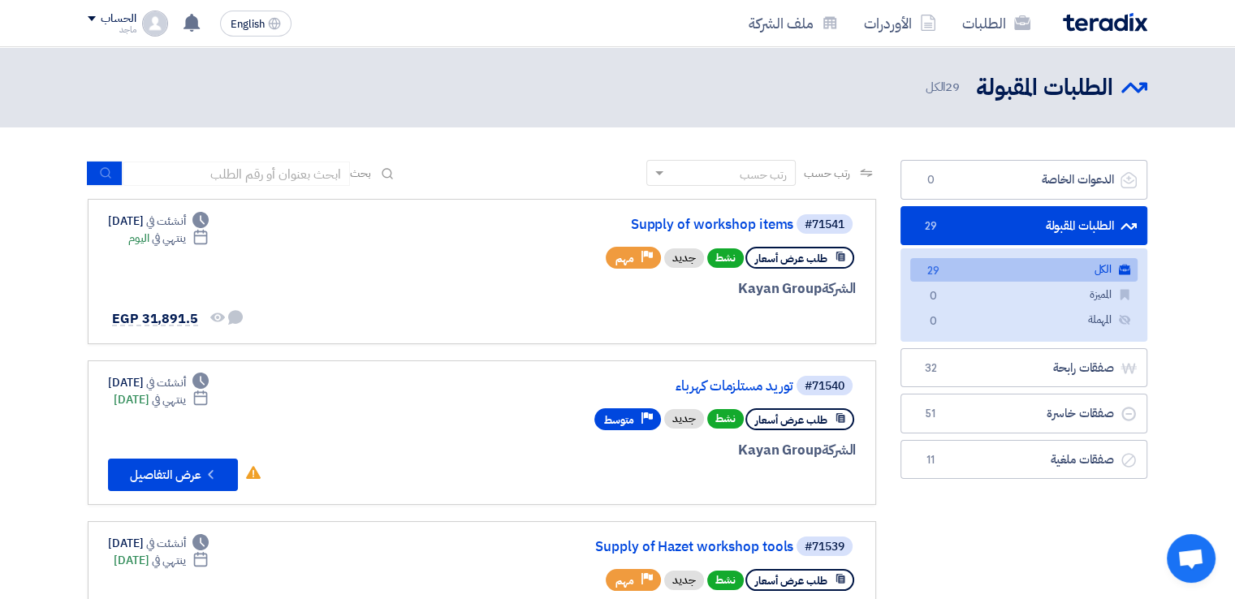
click at [319, 77] on div "الطلبات المقبولة الطلبات المقبولة 29 الكل" at bounding box center [617, 87] width 1059 height 32
drag, startPoint x: 319, startPoint y: 77, endPoint x: 643, endPoint y: 231, distance: 358.7
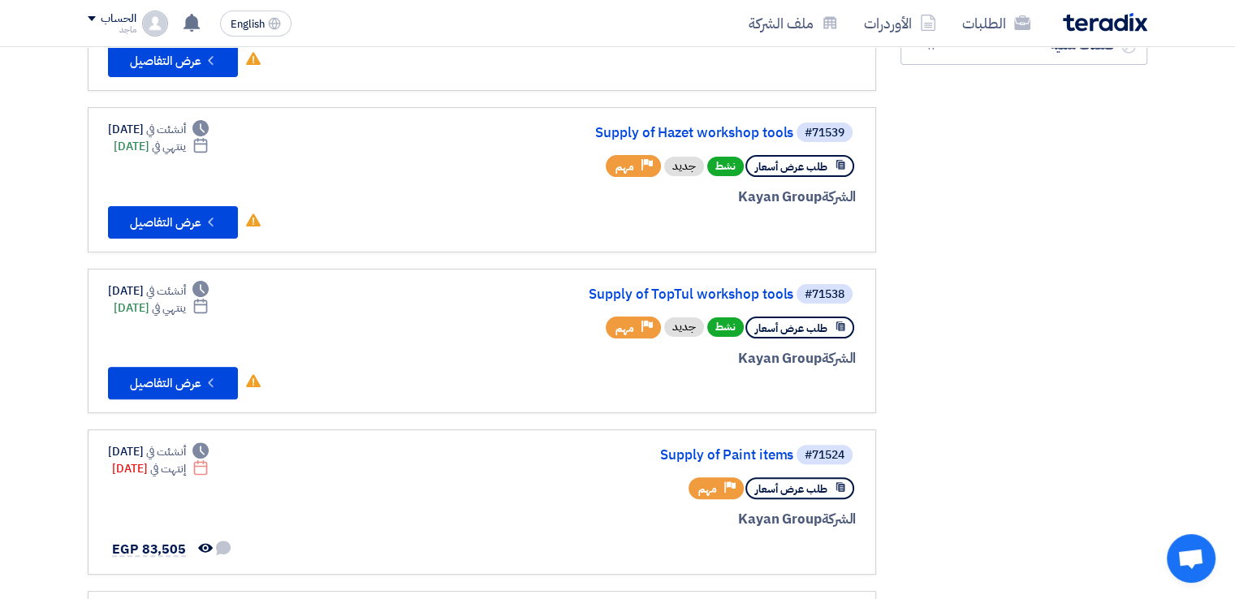
scroll to position [419, 0]
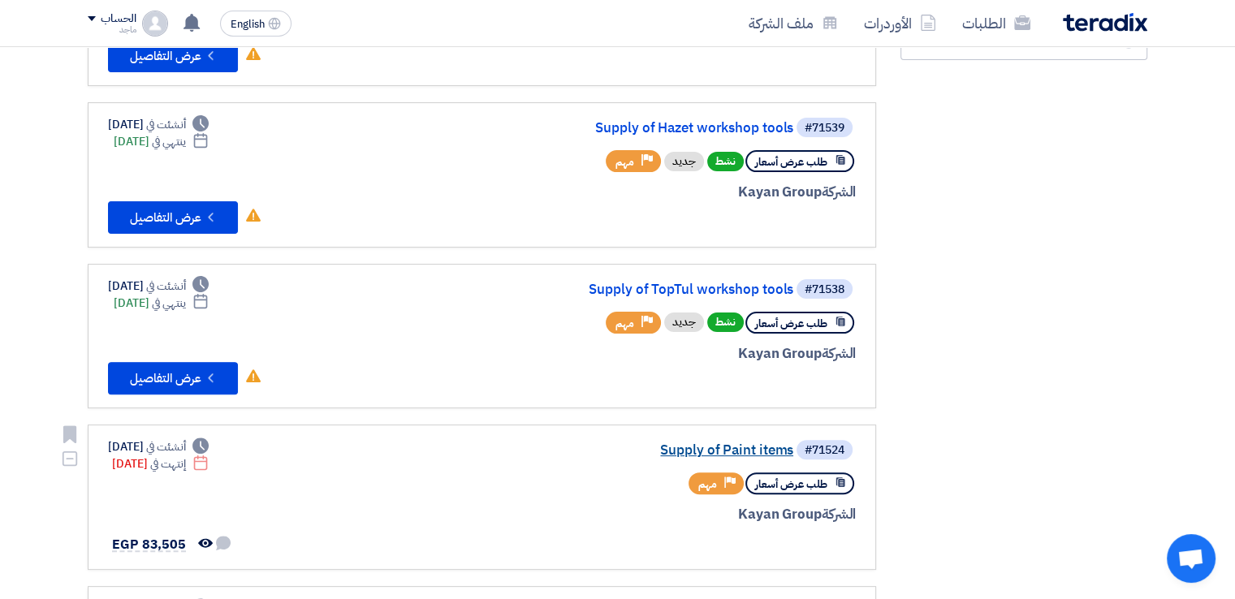
click at [712, 449] on link "Supply of Paint items" at bounding box center [630, 450] width 325 height 15
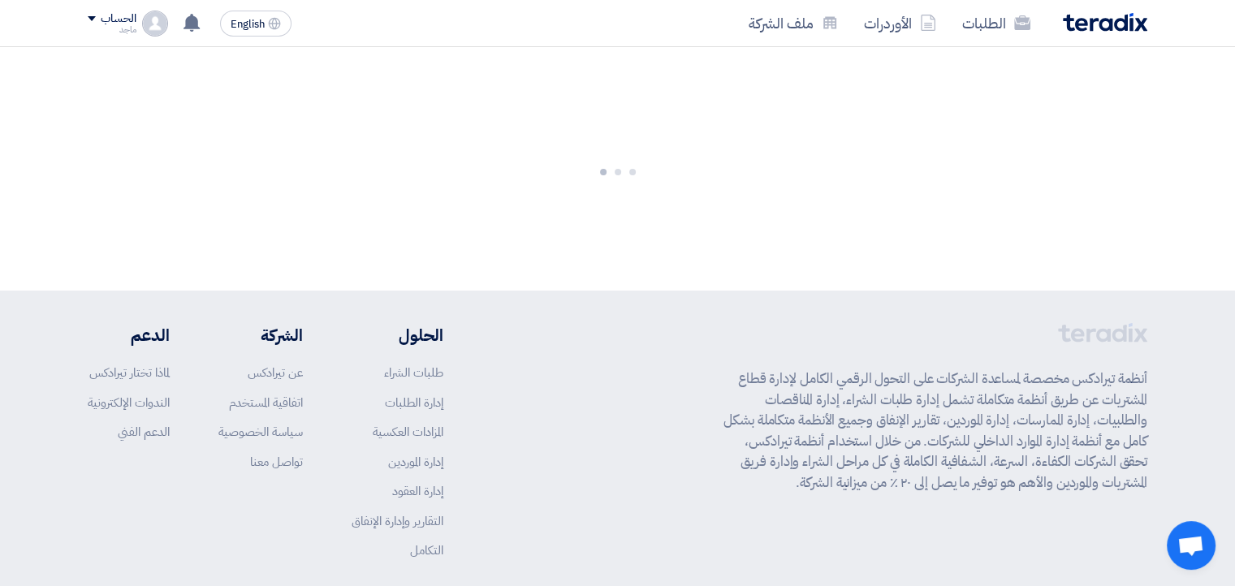
click at [712, 449] on div "أنظمة تيرادكس مخصصة لمساعدة الشركات على التحول الرقمي الكامل لإدارة قطاع المشتر…" at bounding box center [617, 453] width 1059 height 261
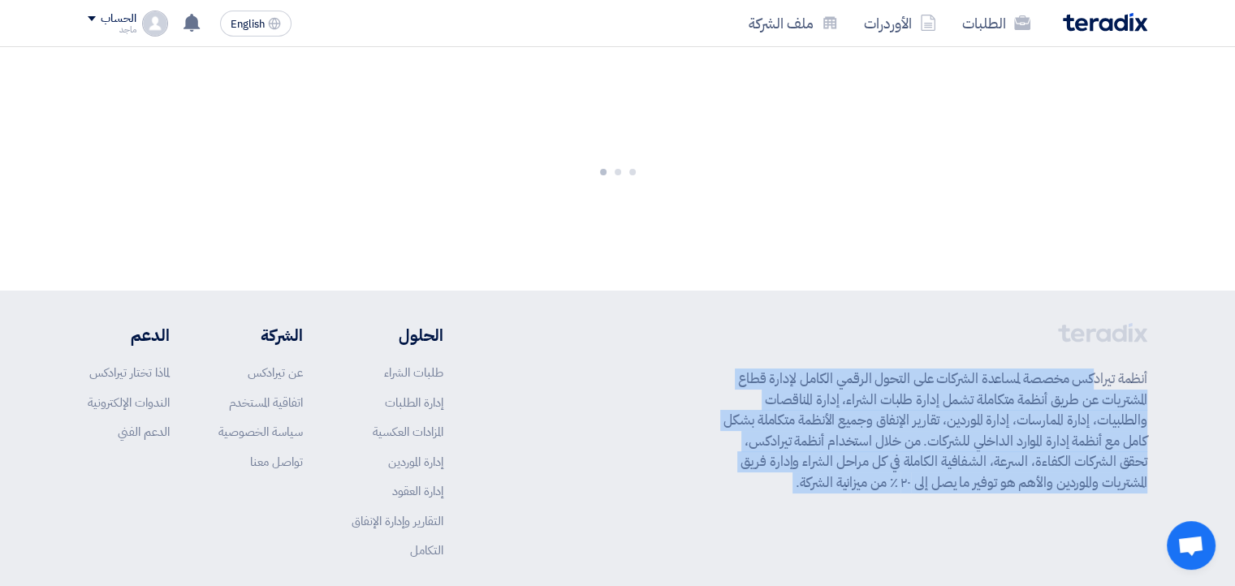
click at [712, 449] on app-shell "الطلبات الأوردرات ملف الشركة English EN تعديل جديد خاص بطلب شراء "Supply of Pai…" at bounding box center [617, 355] width 1235 height 616
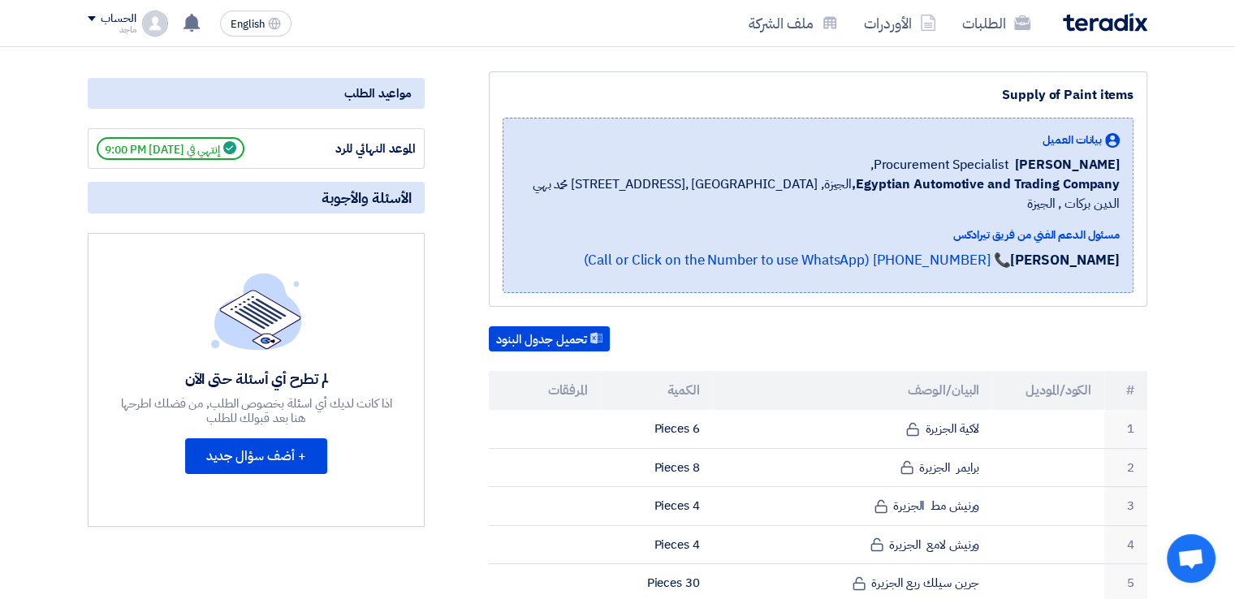
scroll to position [179, 0]
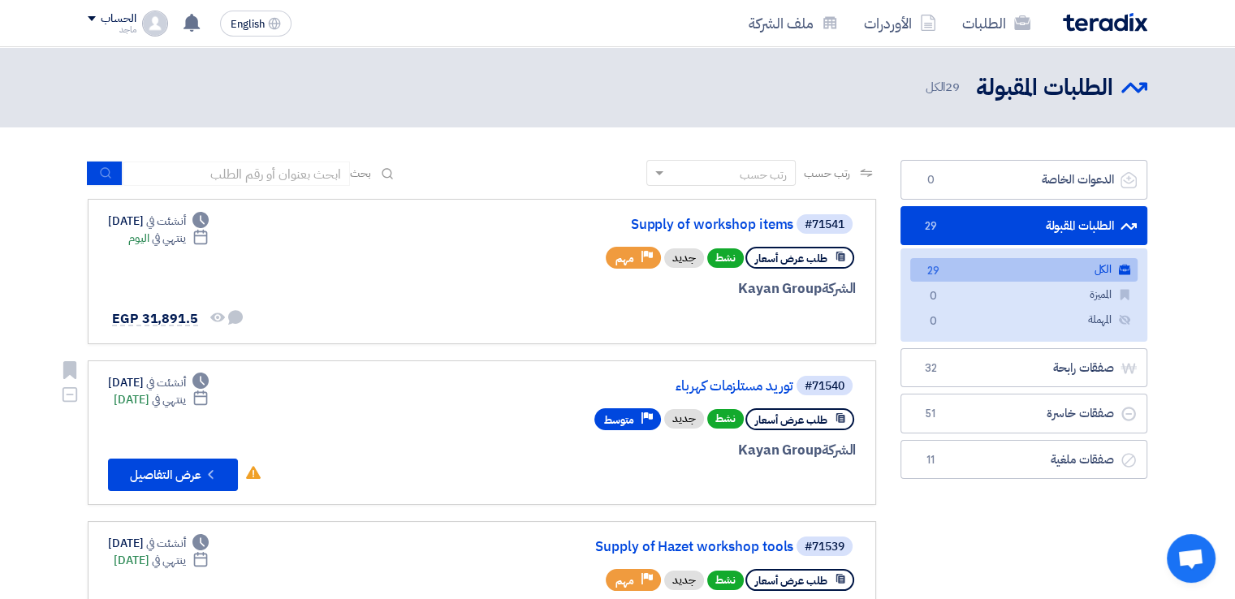
click at [855, 388] on link "#71540 توريد مستلزمات كهرباء طلب عرض أسعار نشط جديد Priority متوسط الشركة Kayan…" at bounding box center [482, 432] width 788 height 145
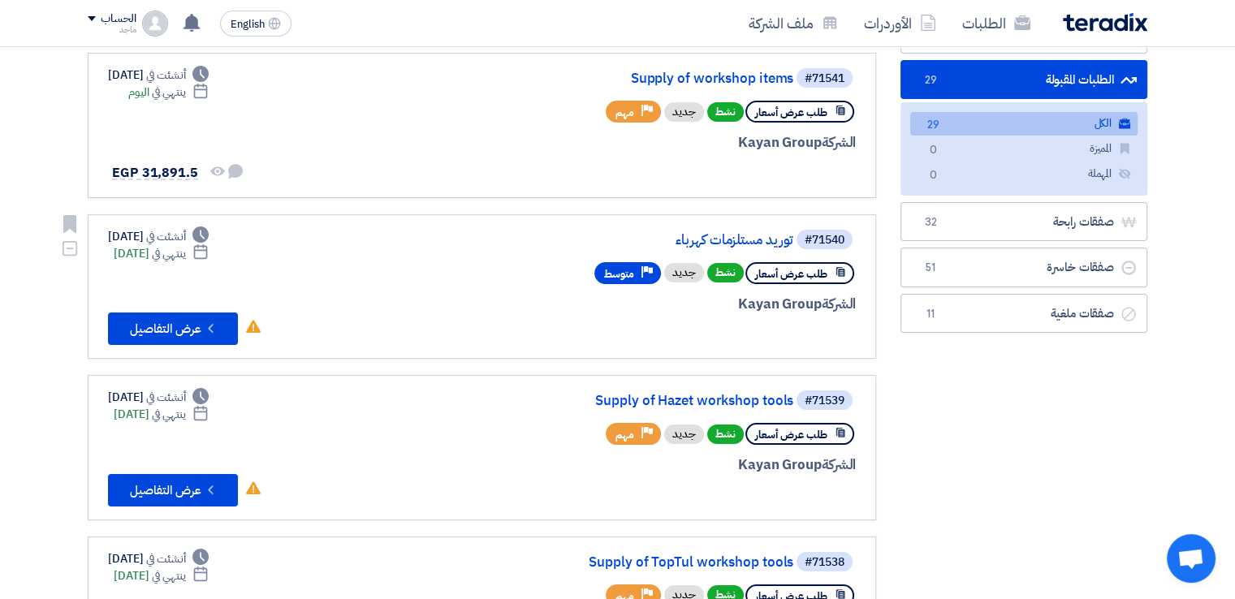
scroll to position [193, 0]
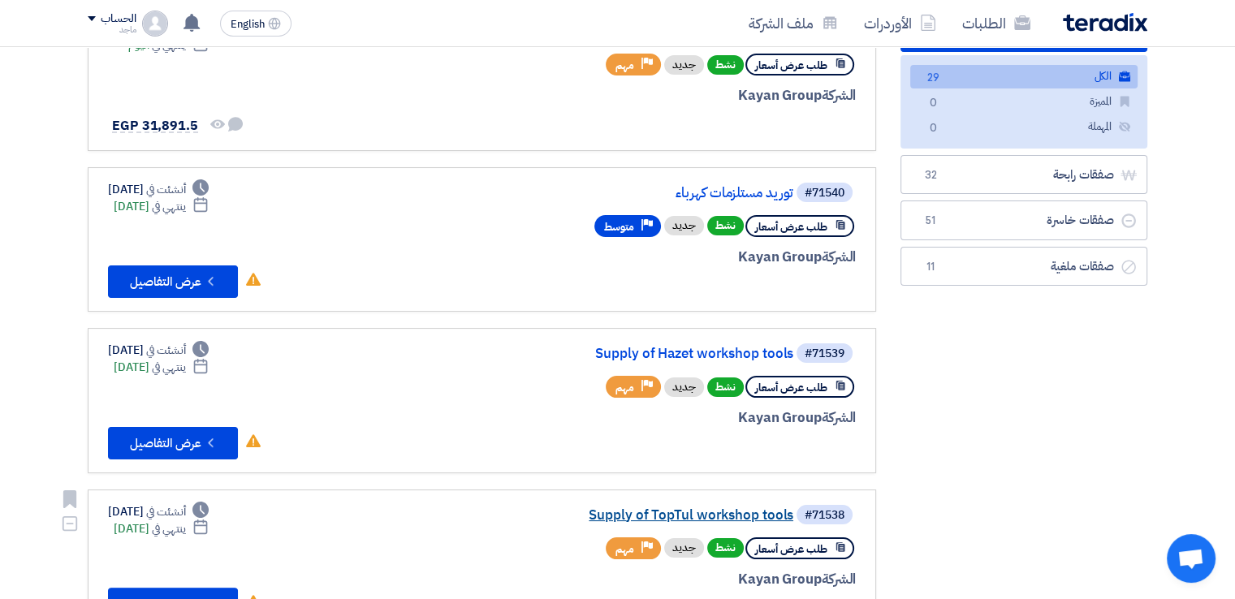
click at [703, 508] on link "Supply of TopTul workshop tools" at bounding box center [630, 515] width 325 height 15
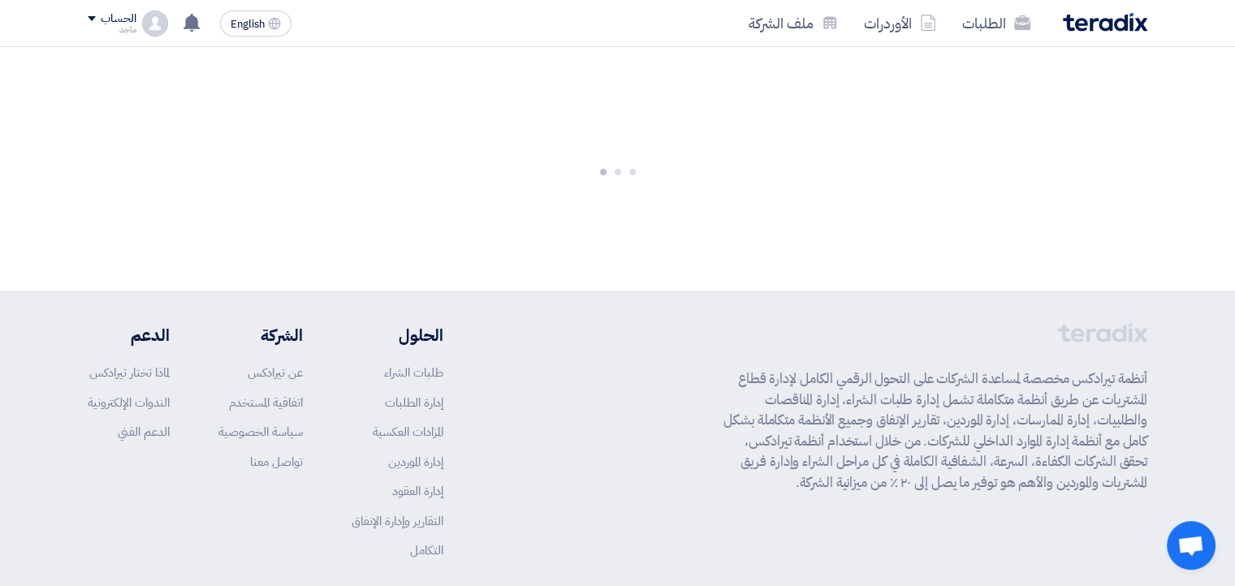
click at [703, 504] on div "أنظمة تيرادكس مخصصة لمساعدة الشركات على التحول الرقمي الكامل لإدارة قطاع المشتر…" at bounding box center [617, 453] width 1059 height 261
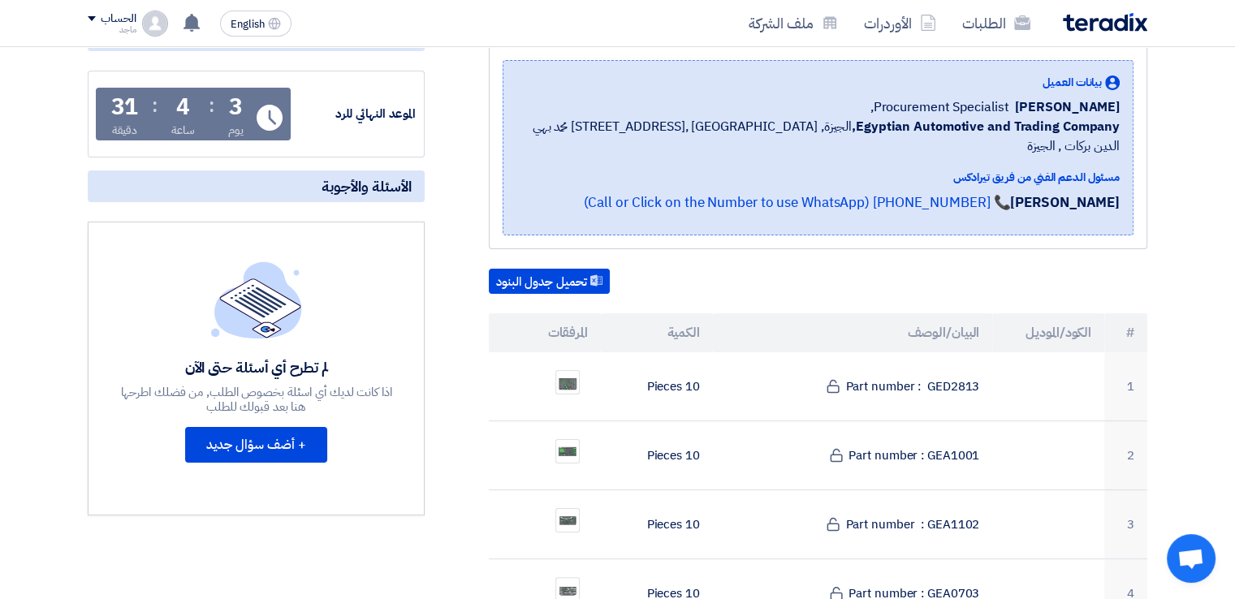
scroll to position [197, 0]
